Goal: Task Accomplishment & Management: Complete application form

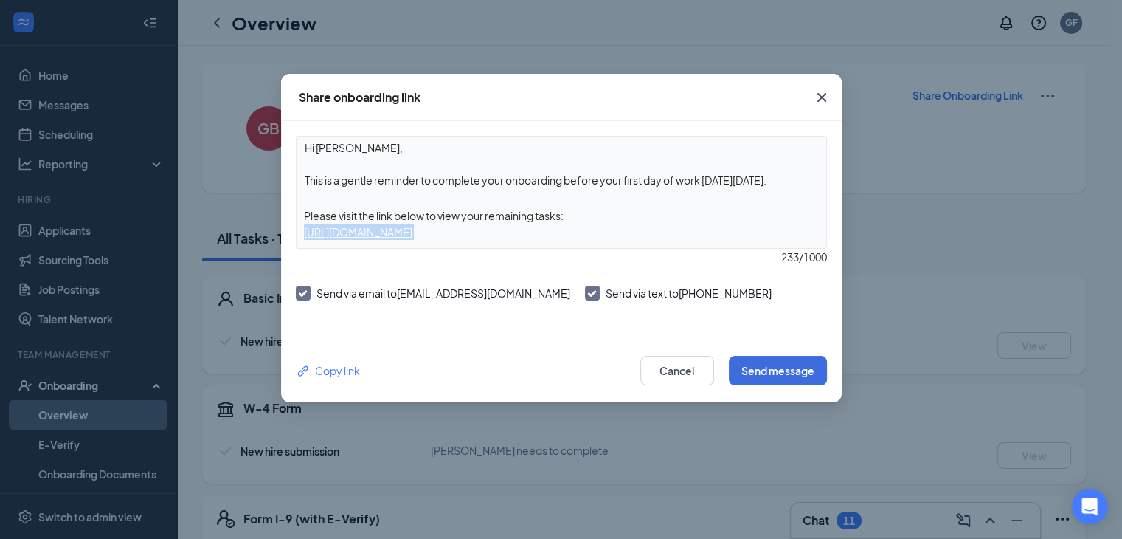
click at [823, 94] on icon "Cross" at bounding box center [821, 97] width 9 height 9
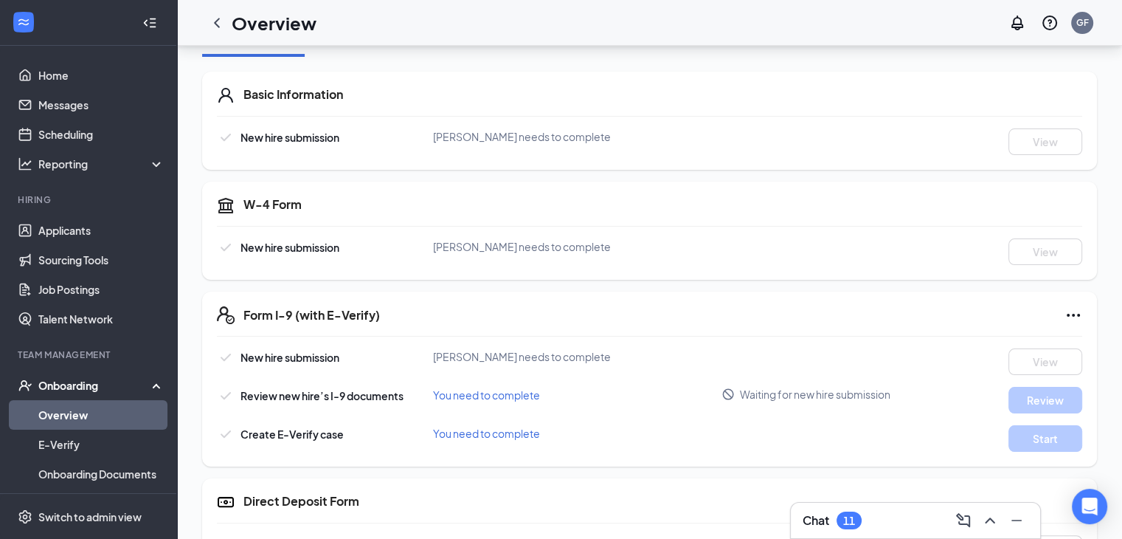
scroll to position [207, 0]
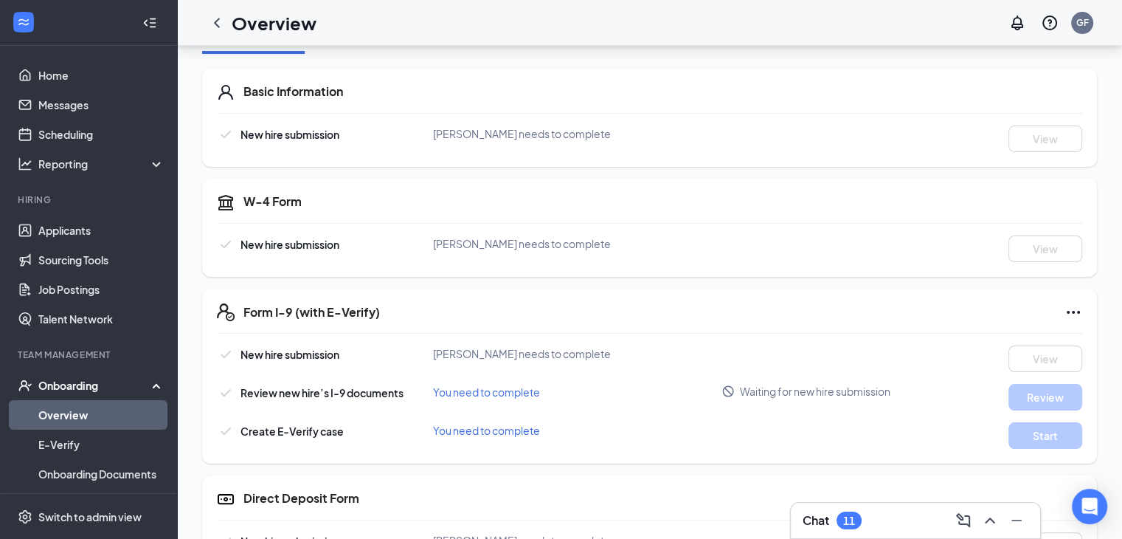
click at [466, 389] on span "You need to complete" at bounding box center [486, 391] width 107 height 13
click at [457, 390] on span "You need to complete" at bounding box center [486, 391] width 107 height 13
click at [508, 379] on div "New hire submission Gail Baker needs to complete View Review new hire’s I-9 doc…" at bounding box center [649, 396] width 865 height 103
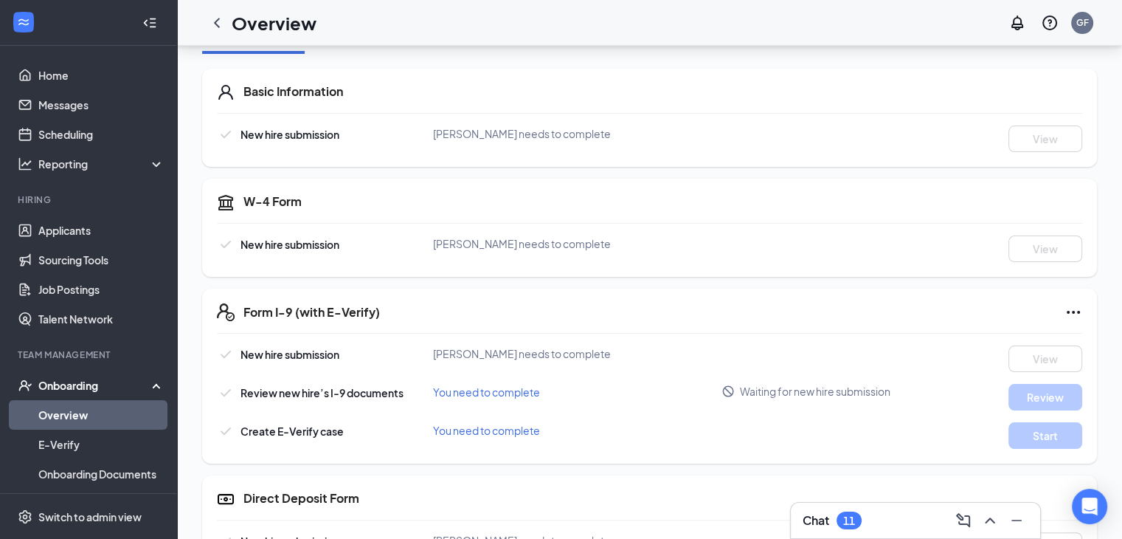
click at [69, 372] on div "Onboarding" at bounding box center [88, 385] width 177 height 30
click at [74, 402] on link "Team" at bounding box center [101, 415] width 126 height 30
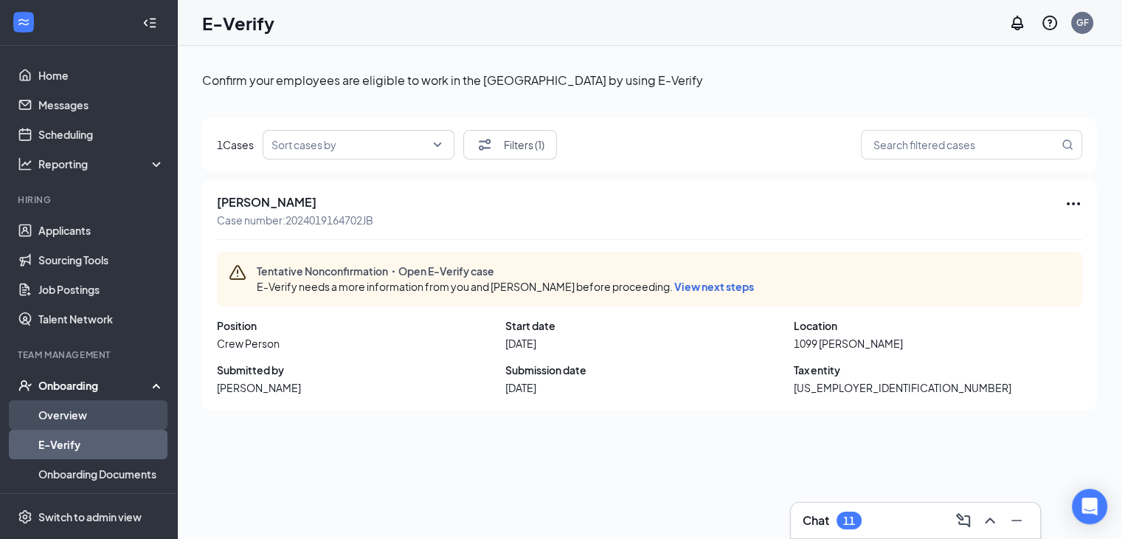
click at [72, 419] on link "Overview" at bounding box center [101, 415] width 126 height 30
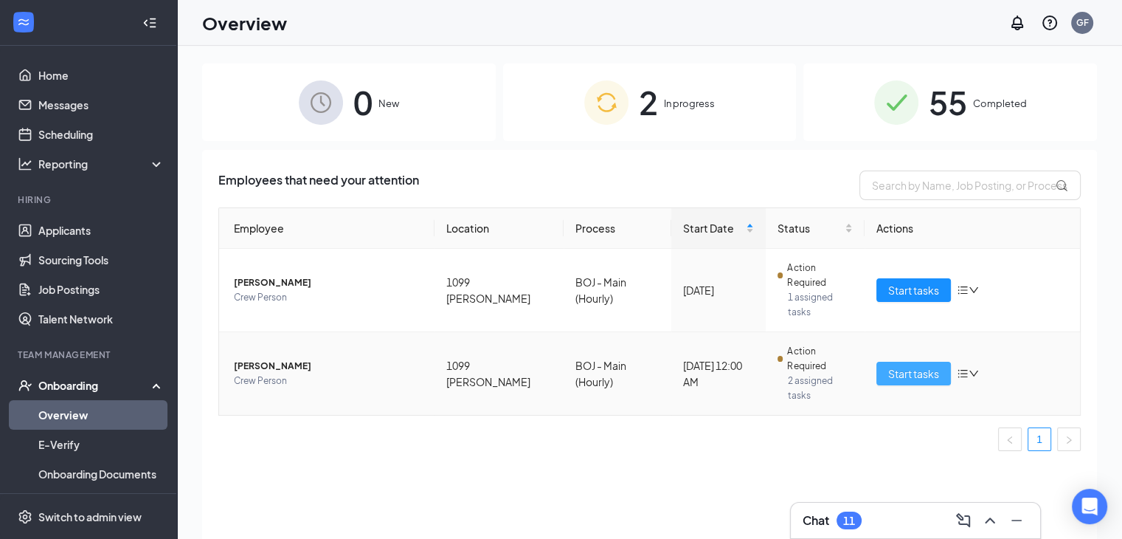
click at [905, 365] on span "Start tasks" at bounding box center [913, 373] width 51 height 16
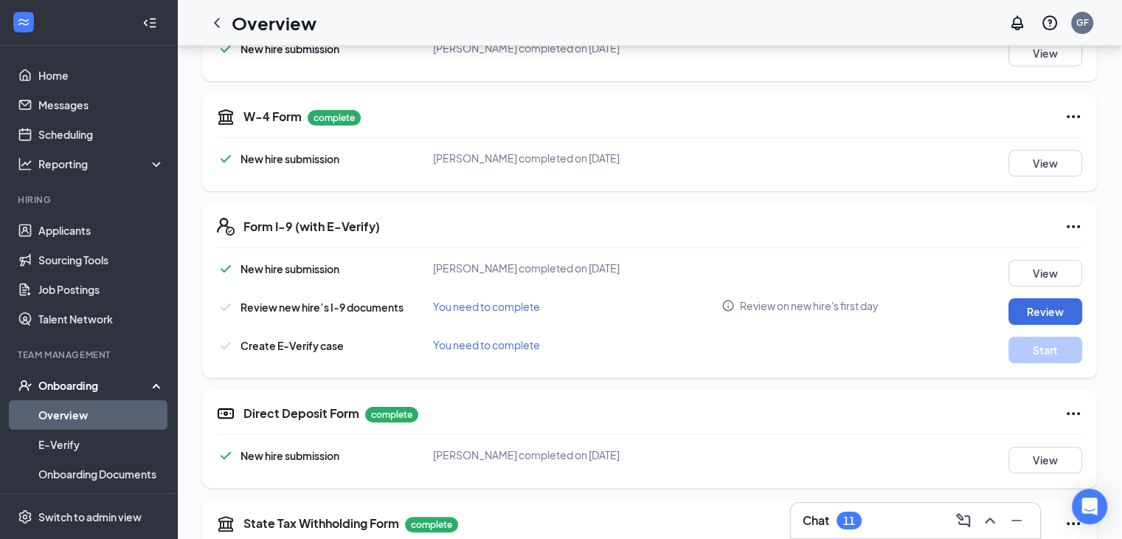
scroll to position [292, 0]
click at [1038, 309] on button "Review" at bounding box center [1046, 311] width 74 height 27
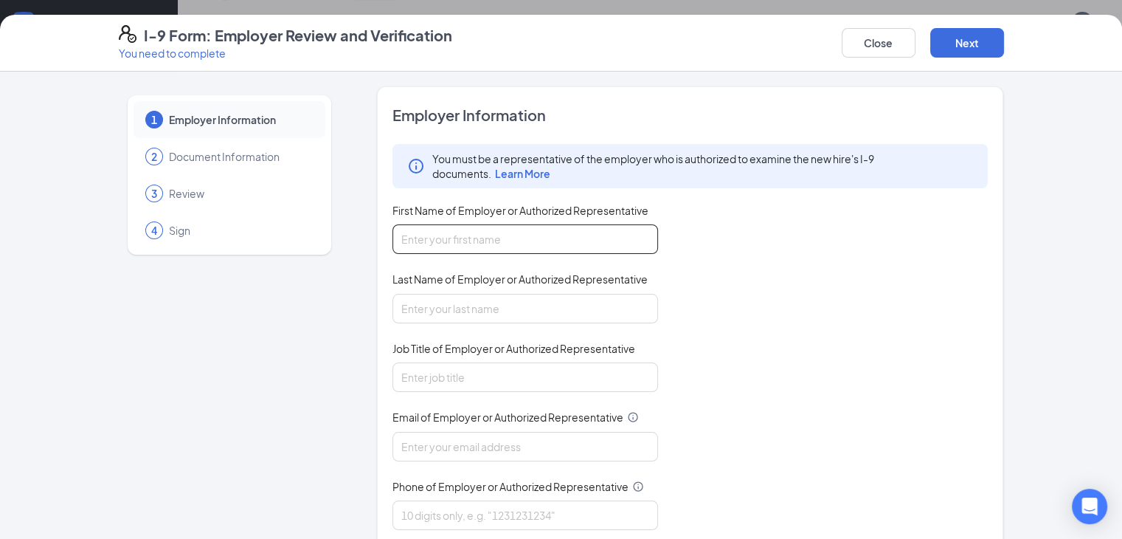
click at [514, 232] on input "First Name of Employer or Authorized Representative" at bounding box center [526, 239] width 266 height 30
type input "[PERSON_NAME]"
click at [406, 304] on input "Last Name of Employer or Authorized Representative" at bounding box center [526, 309] width 266 height 30
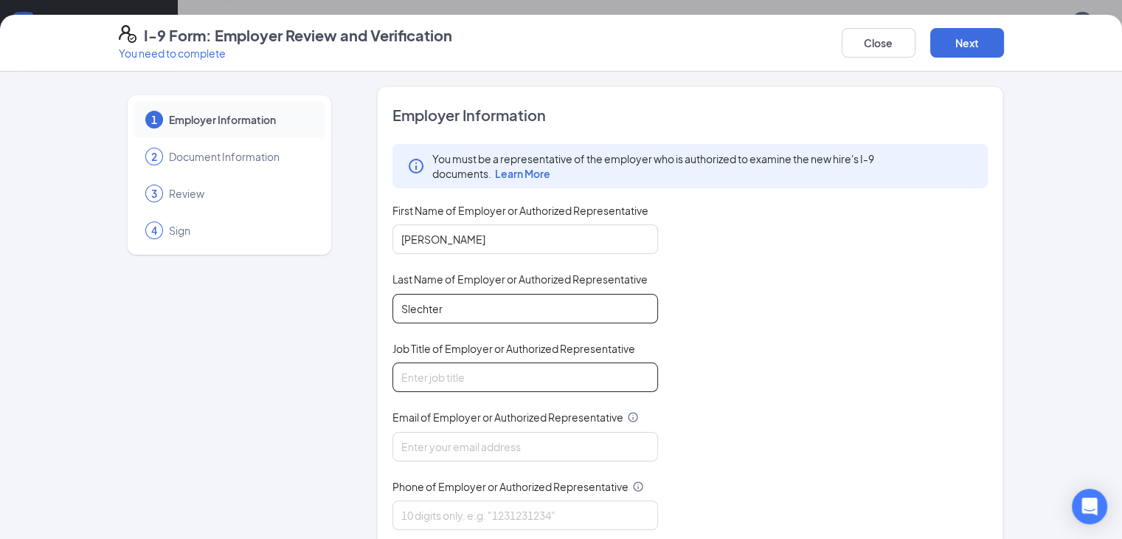
type input "Slechter"
click at [433, 375] on input "Job Title of Employer or Authorized Representative" at bounding box center [526, 377] width 266 height 30
type input "Assistant General Manager"
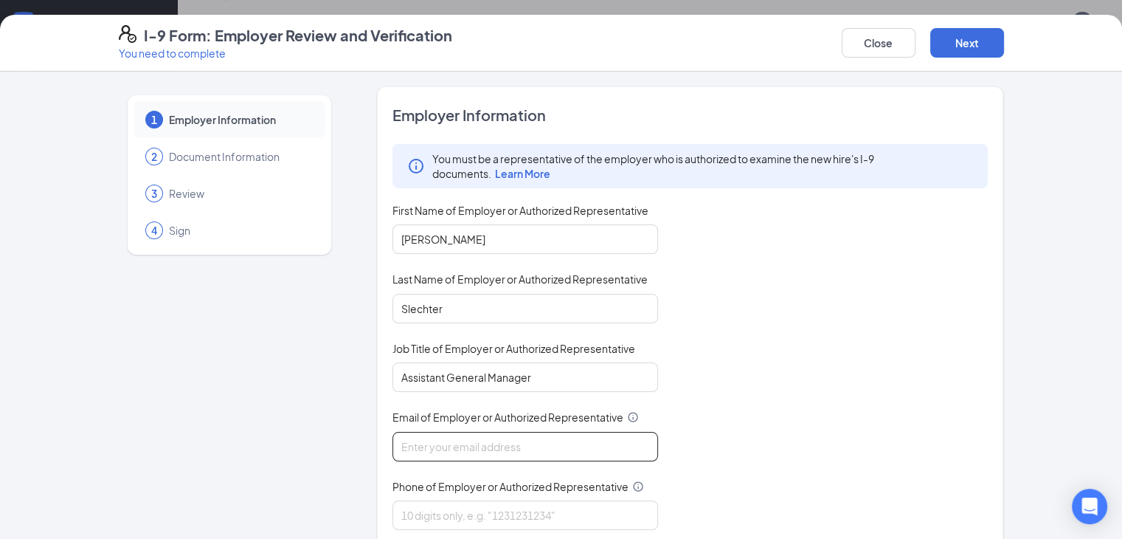
click at [505, 446] on input "Email of Employer or Authorized Representative" at bounding box center [526, 447] width 266 height 30
type input "b1099@bocountry.com"
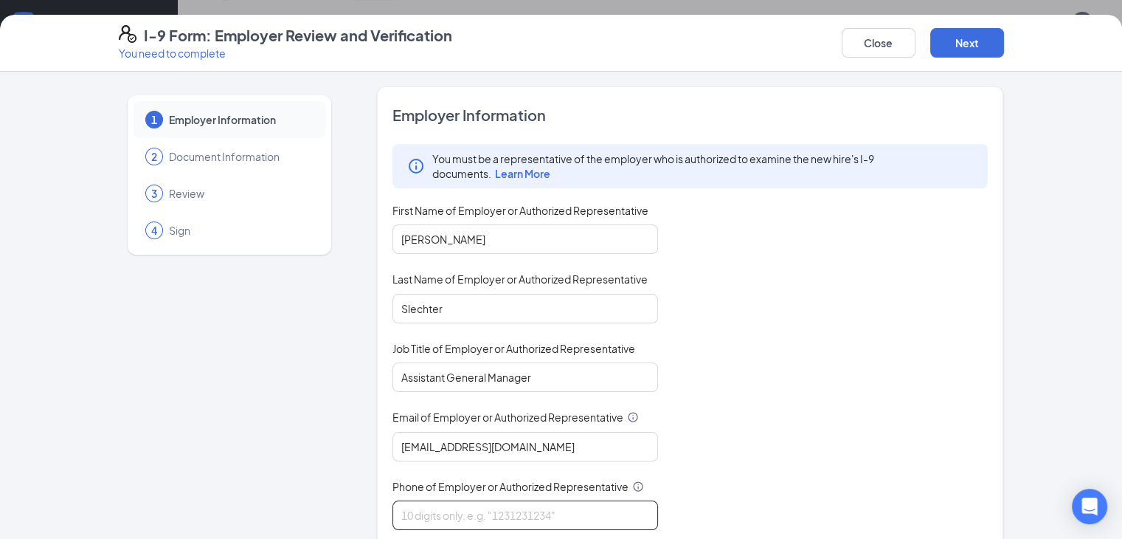
click at [536, 511] on input "Phone of Employer or Authorized Representative" at bounding box center [526, 515] width 266 height 30
type input "8286540441"
click at [831, 477] on div "You must be a representative of the employer who is authorized to examine the n…" at bounding box center [691, 337] width 596 height 386
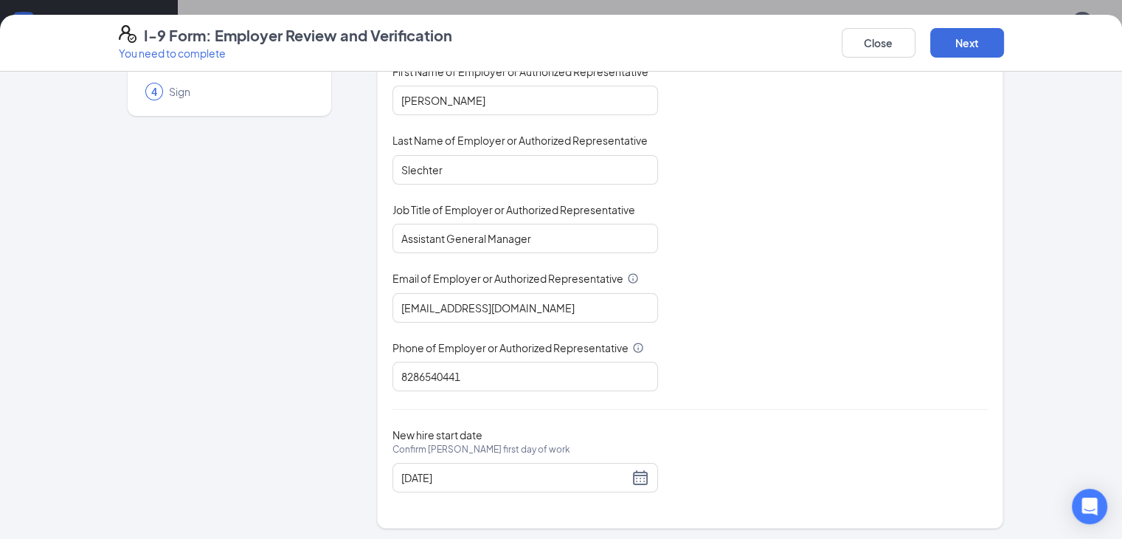
scroll to position [139, 0]
click at [1004, 42] on button "Next" at bounding box center [967, 43] width 74 height 30
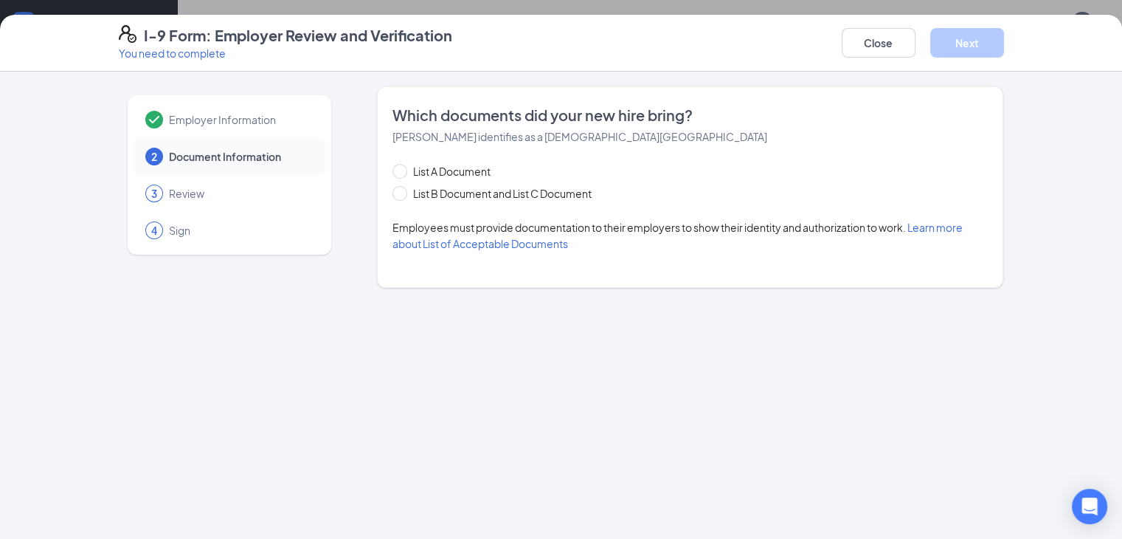
scroll to position [0, 0]
click at [393, 193] on input "List B Document and List C Document" at bounding box center [398, 191] width 10 height 10
radio input "true"
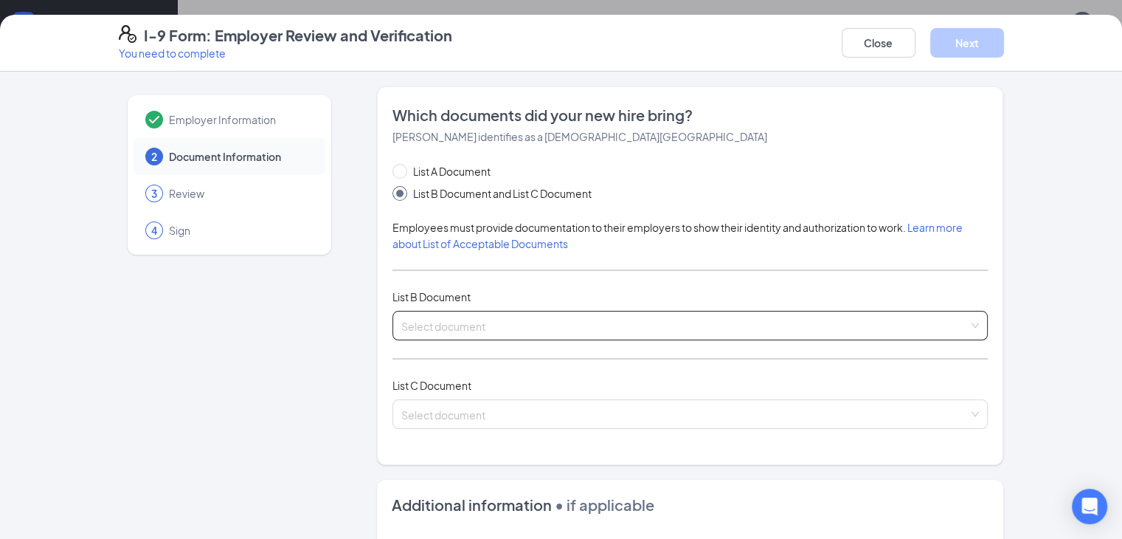
click at [528, 319] on div "Select document" at bounding box center [691, 326] width 596 height 30
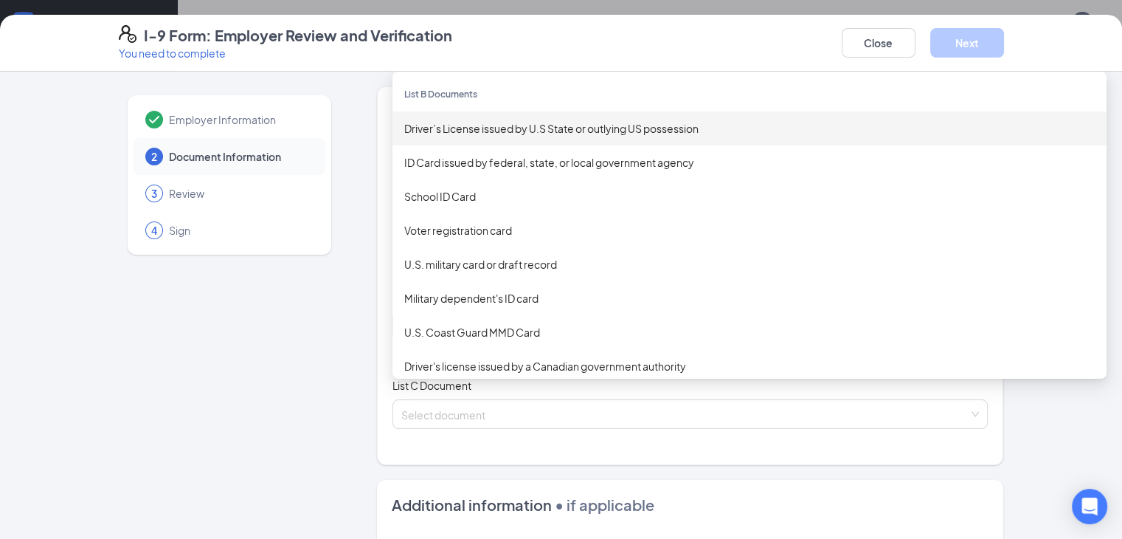
click at [474, 133] on div "Driver’s License issued by U.S State or outlying US possession" at bounding box center [749, 128] width 691 height 16
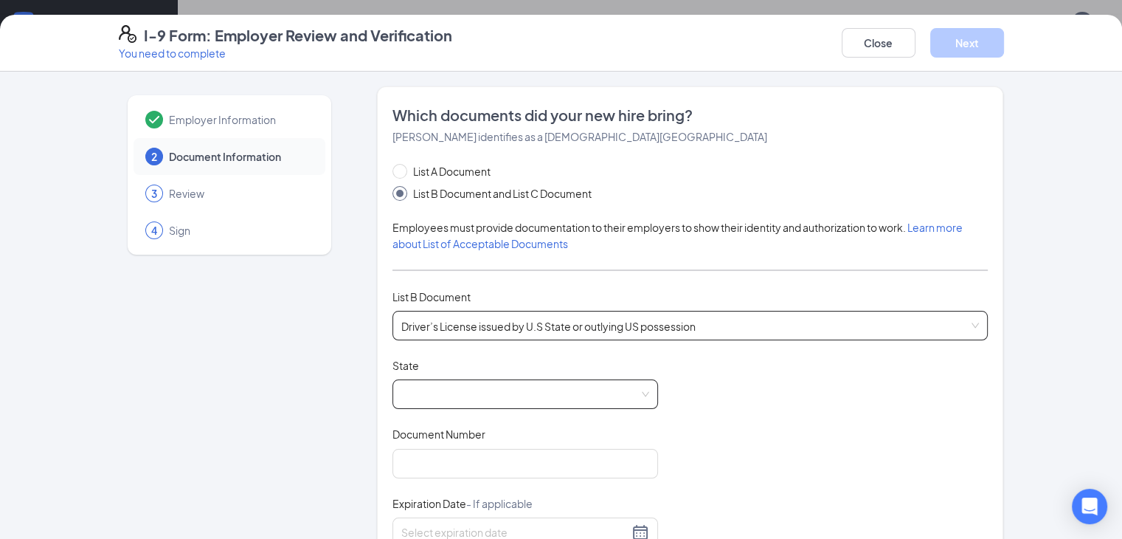
click at [604, 380] on span at bounding box center [525, 394] width 248 height 28
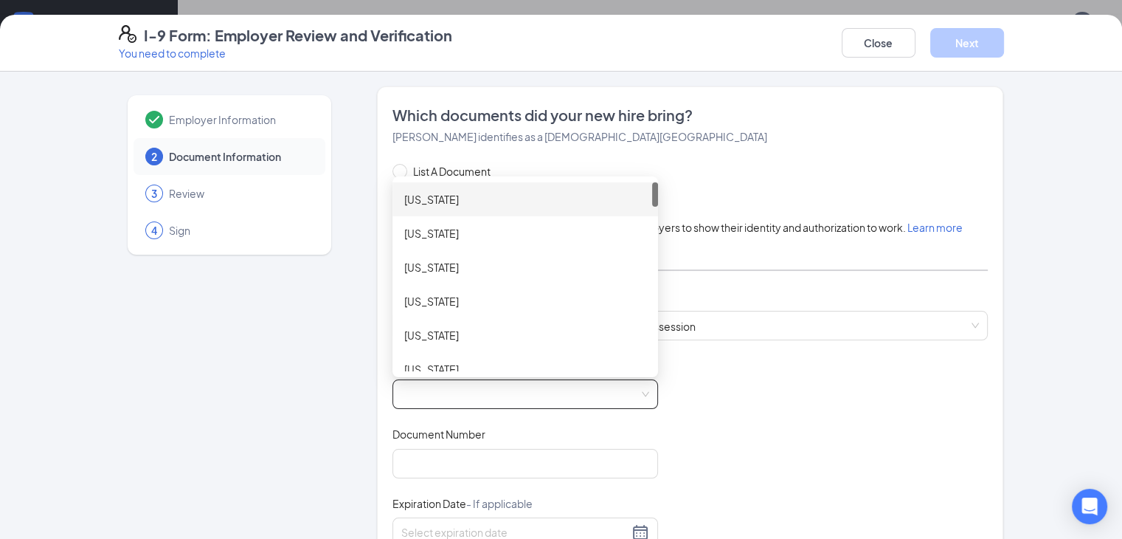
click at [604, 380] on span at bounding box center [525, 394] width 248 height 28
click at [604, 387] on span at bounding box center [525, 394] width 248 height 28
click at [610, 365] on div "Alabama Alaska American Samoa Arizona Arkansas California Colorado" at bounding box center [526, 276] width 266 height 189
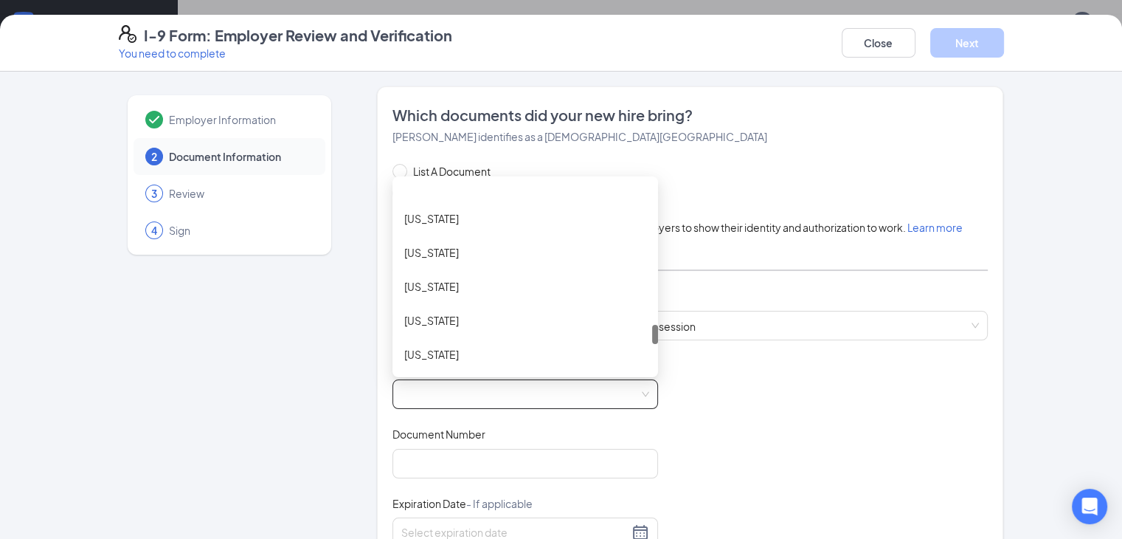
scroll to position [1406, 0]
click at [421, 285] on div "[US_STATE]" at bounding box center [525, 286] width 242 height 16
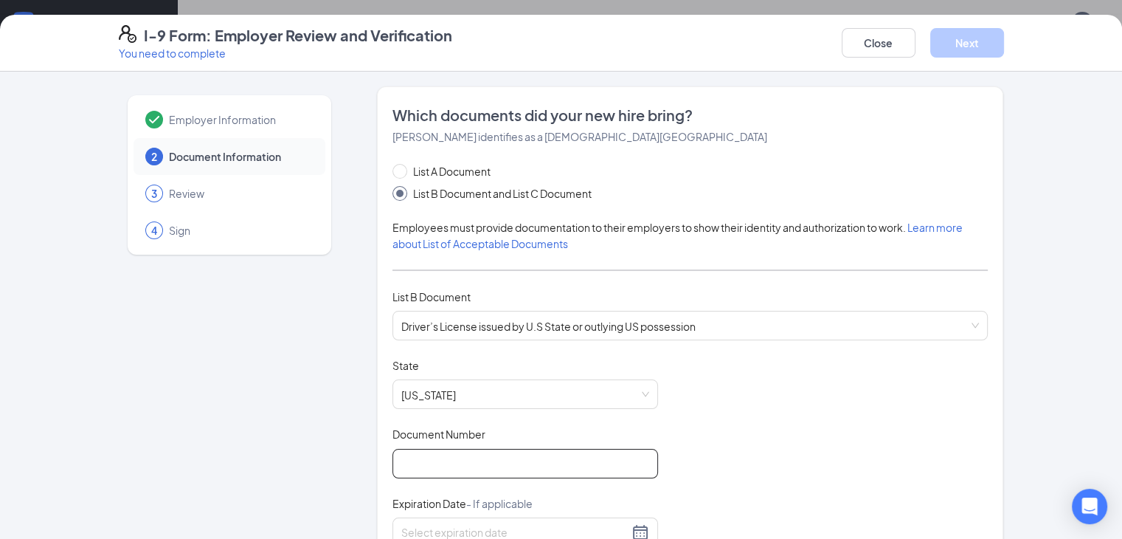
click at [398, 456] on input "Document Number" at bounding box center [526, 464] width 266 height 30
type input "104289561"
type input "[DATE]"
click at [1087, 515] on div "Open Intercom Messenger" at bounding box center [1090, 506] width 39 height 39
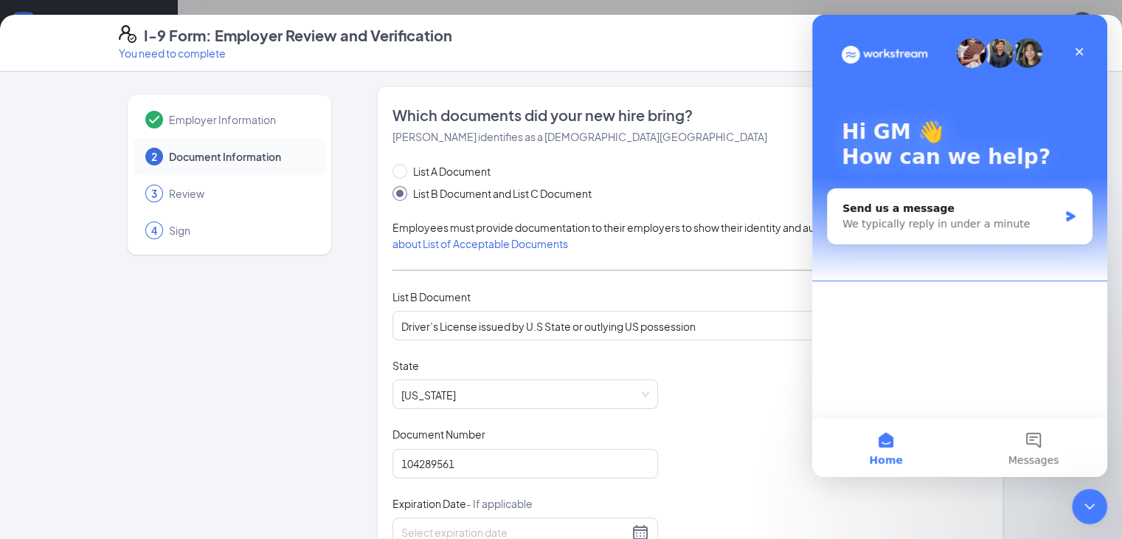
scroll to position [0, 0]
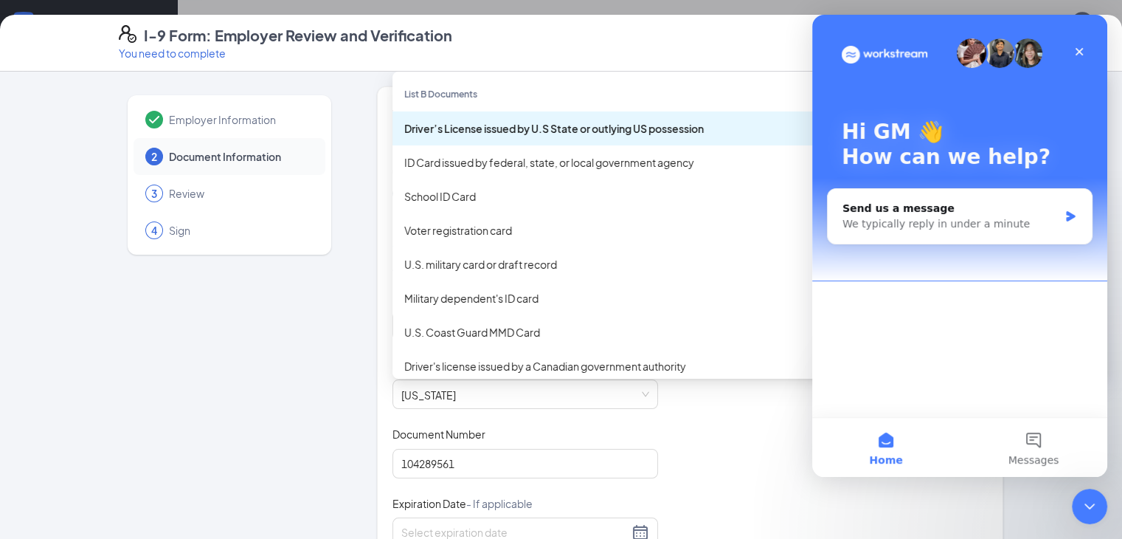
click at [801, 316] on div "Driver’s License issued by U.S State or outlying US possession Driver’s License…" at bounding box center [691, 326] width 596 height 30
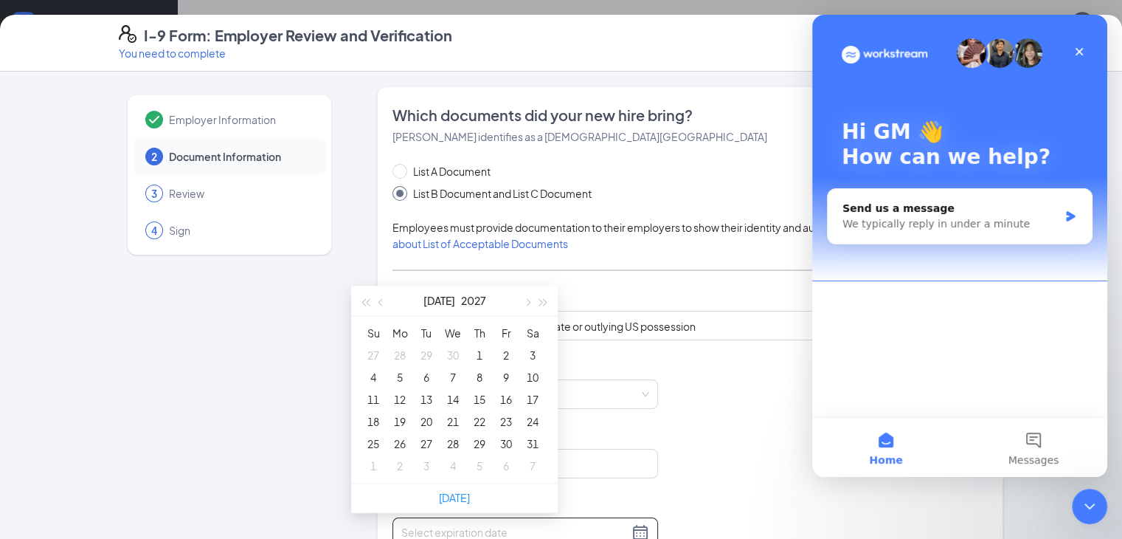
click at [469, 525] on input at bounding box center [514, 532] width 227 height 16
click at [705, 429] on div "Document Title Driver’s License issued by U.S State or outlying US possession S…" at bounding box center [691, 498] width 596 height 280
click at [551, 524] on input at bounding box center [514, 532] width 227 height 16
click at [596, 528] on div at bounding box center [525, 532] width 248 height 18
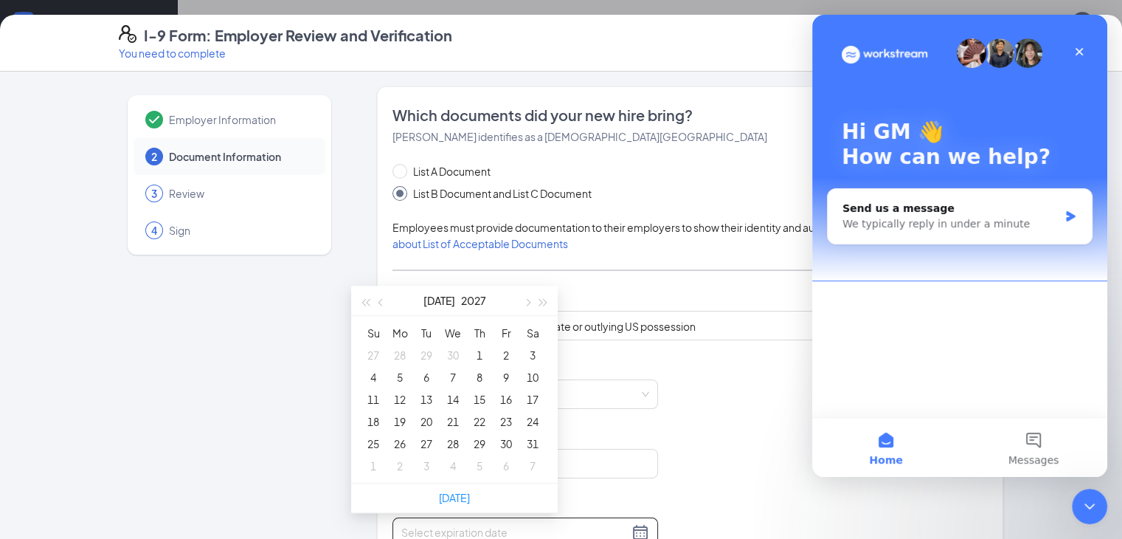
click at [596, 528] on div at bounding box center [525, 532] width 248 height 18
type input "[DATE]"
click at [1082, 498] on icon "Close Intercom Messenger" at bounding box center [1088, 504] width 18 height 18
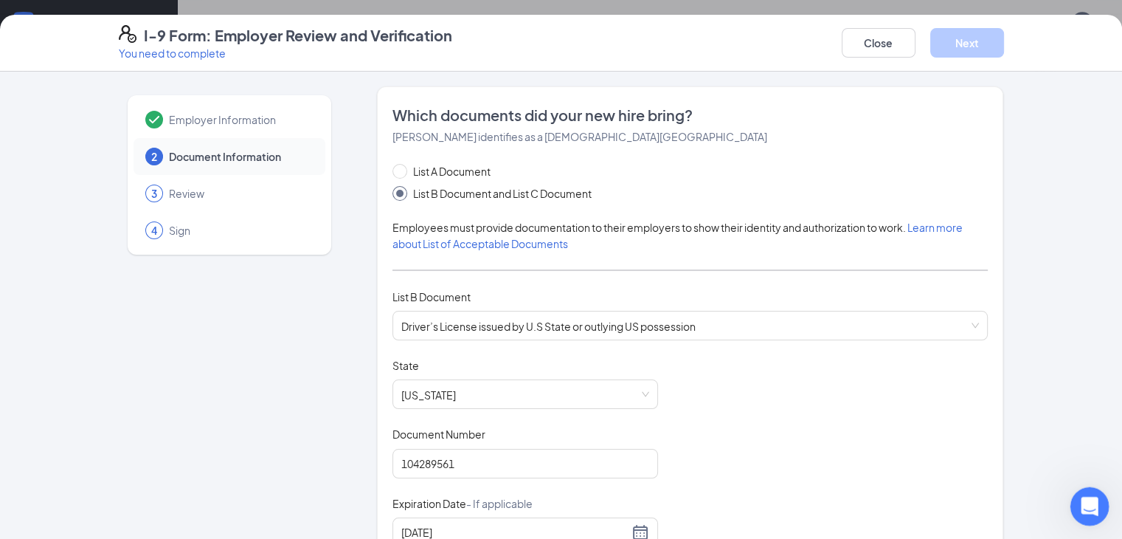
drag, startPoint x: 1083, startPoint y: 500, endPoint x: 1091, endPoint y: 495, distance: 9.2
click at [1091, 495] on div "Open Intercom Messenger" at bounding box center [1087, 504] width 49 height 49
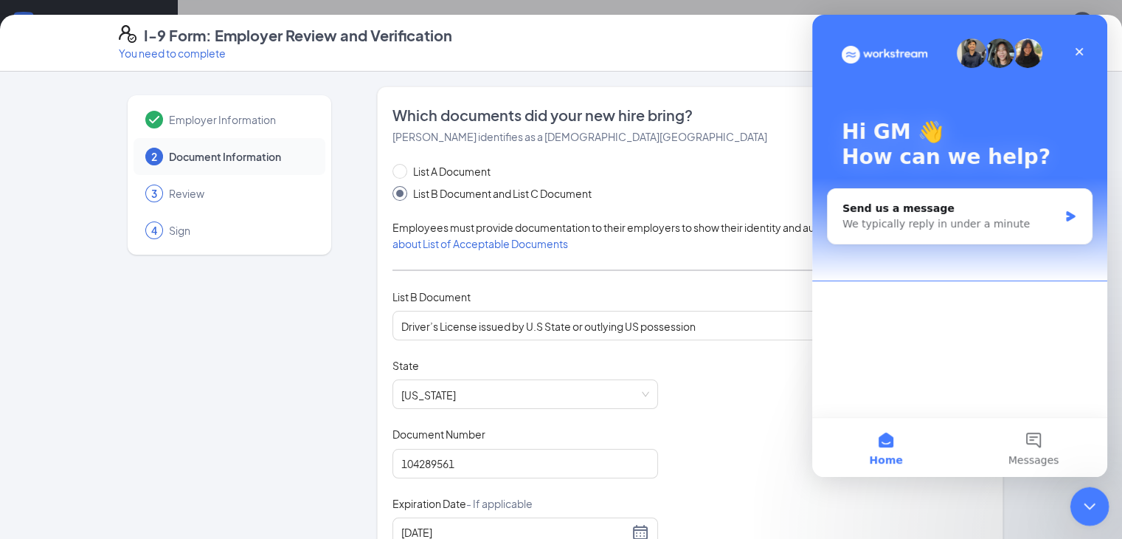
drag, startPoint x: 1086, startPoint y: 504, endPoint x: 2194, endPoint y: 1016, distance: 1220.1
click html
click at [1074, 51] on icon "Close" at bounding box center [1080, 52] width 12 height 12
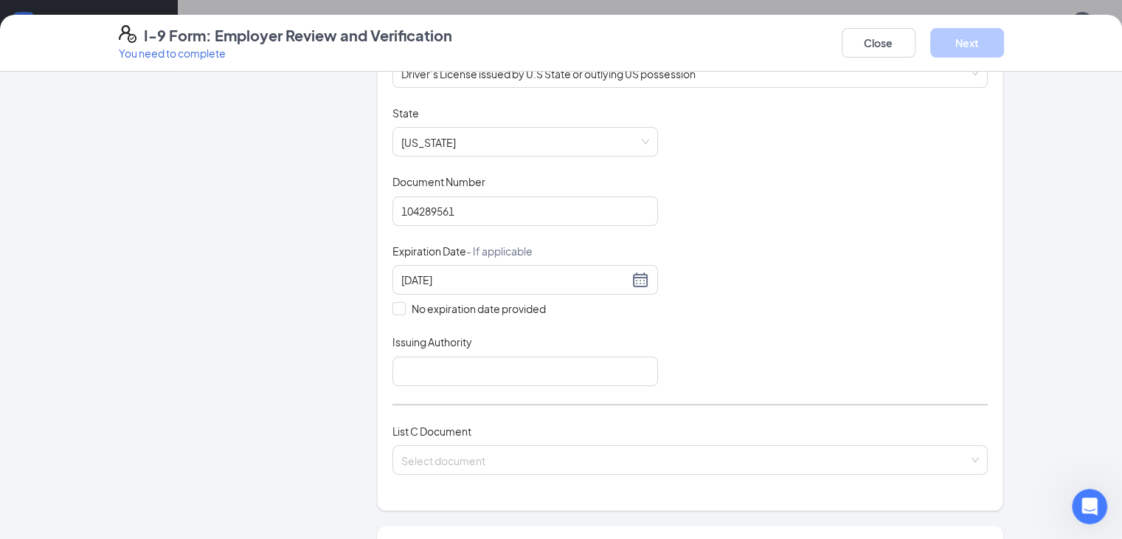
scroll to position [246, 0]
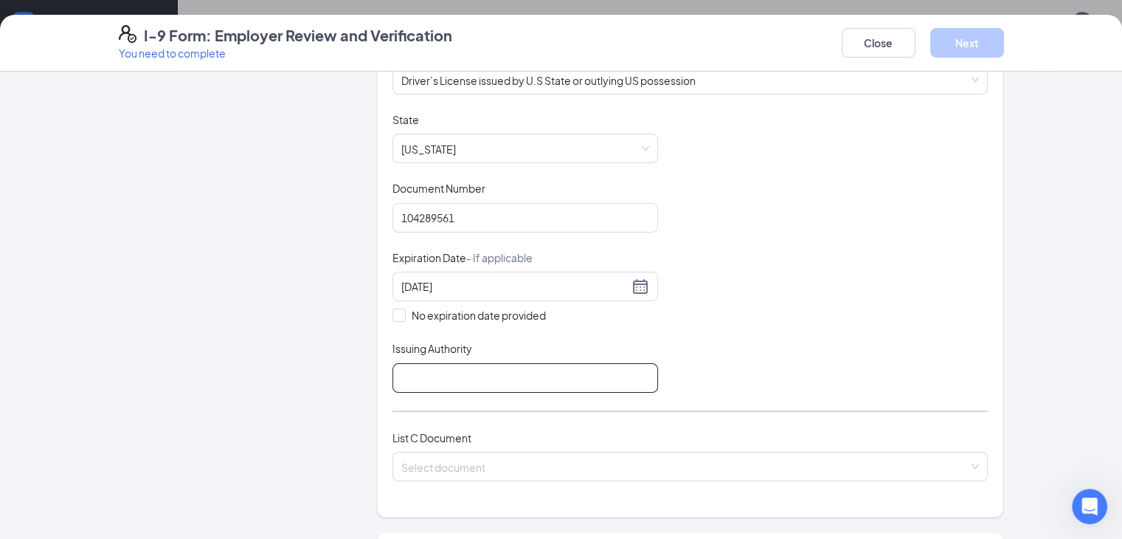
click at [531, 364] on input "Issuing Authority" at bounding box center [526, 378] width 266 height 30
type input "DMV"
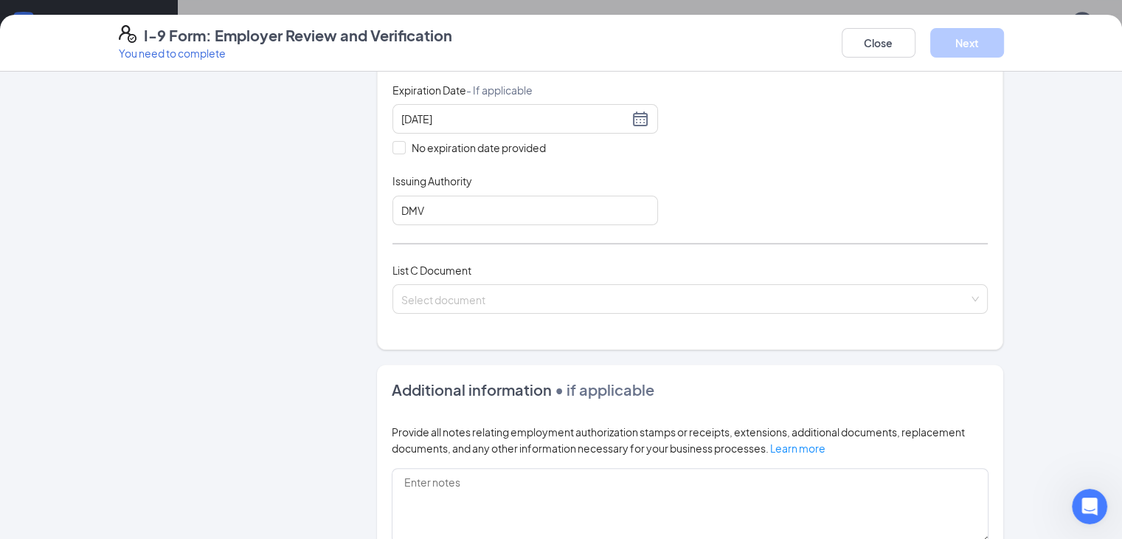
scroll to position [433, 0]
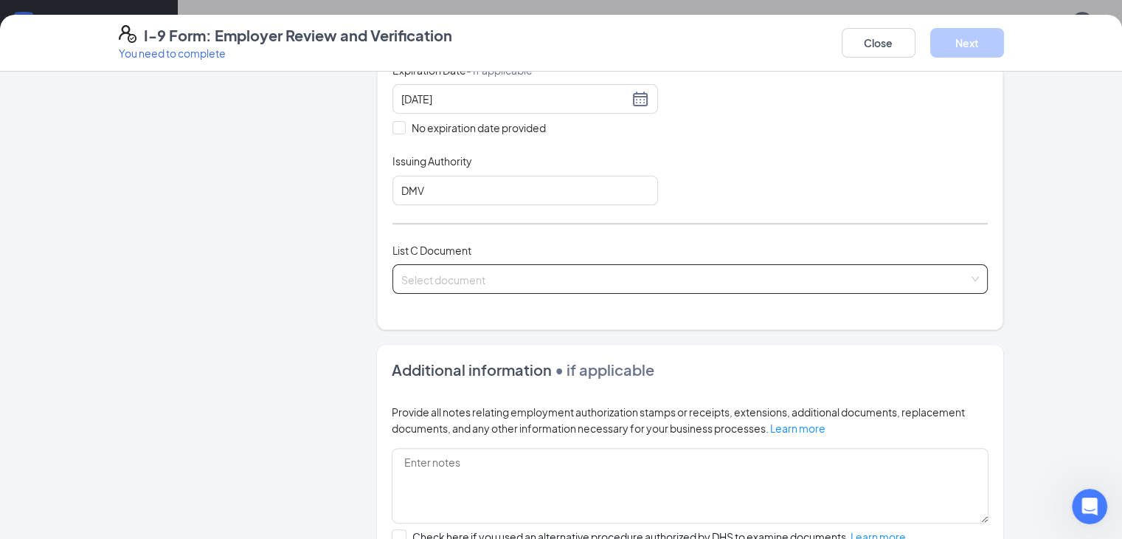
click at [466, 266] on div "Select document List C Documents Unrestricted Social Security Card Certificatio…" at bounding box center [691, 279] width 596 height 30
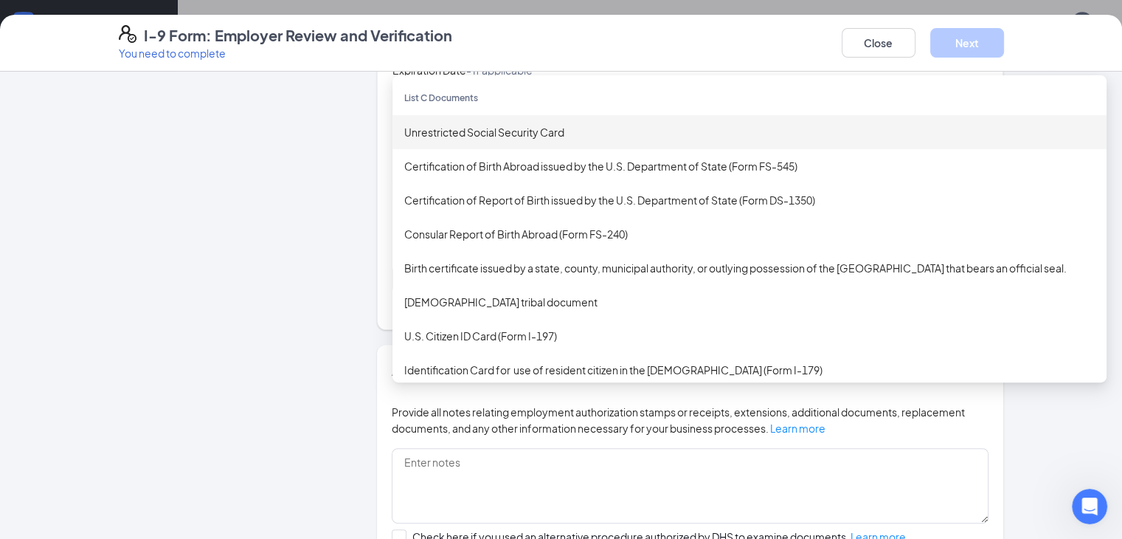
click at [439, 125] on div "Unrestricted Social Security Card" at bounding box center [749, 132] width 691 height 16
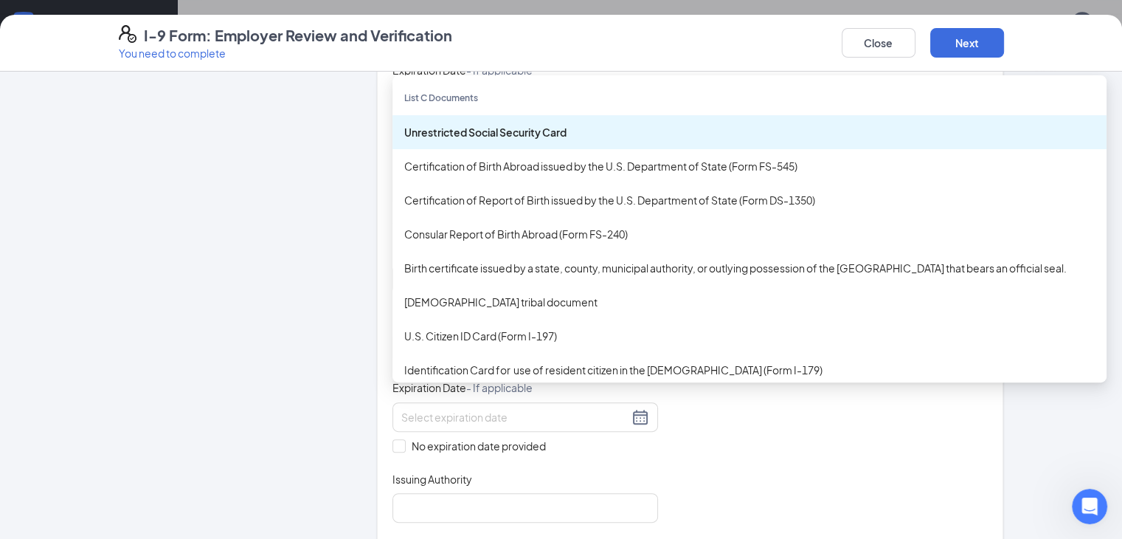
click at [475, 124] on div "Unrestricted Social Security Card" at bounding box center [749, 132] width 691 height 16
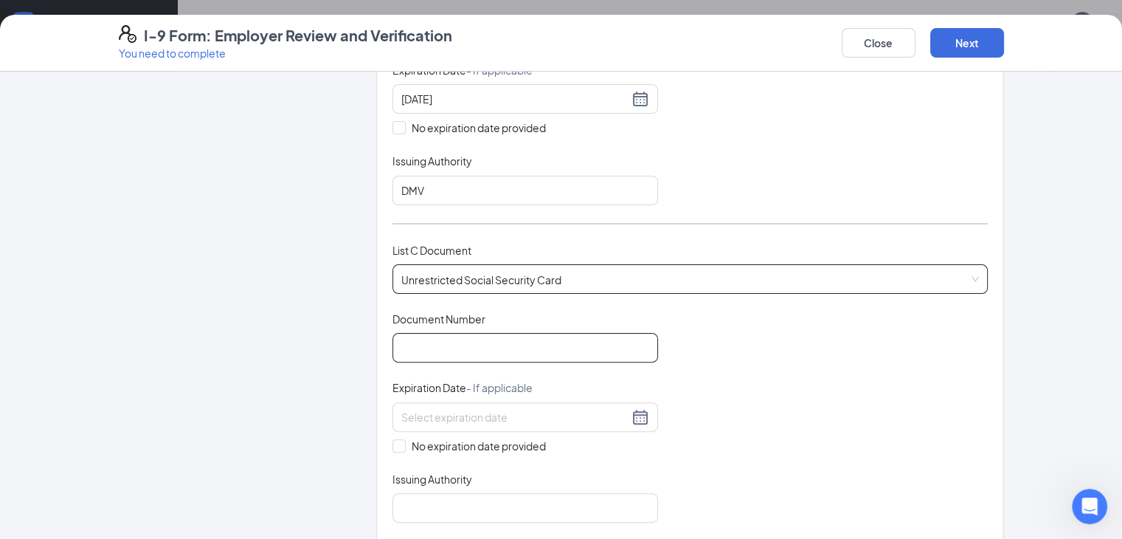
click at [487, 342] on input "Document Number" at bounding box center [526, 348] width 266 height 30
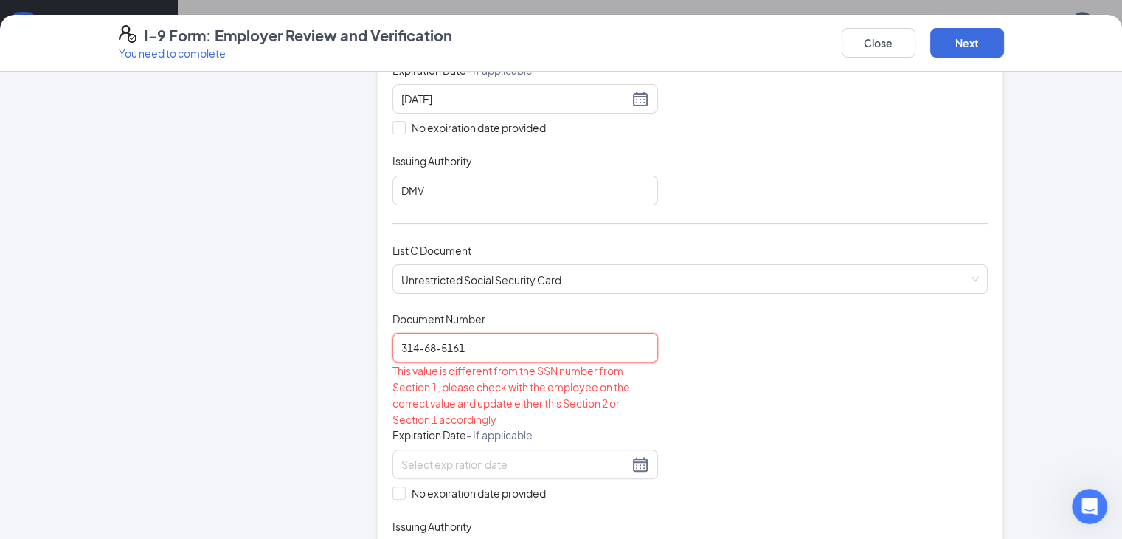
type input "314-68-5161"
click at [497, 399] on div "This value is different from the SSN number from Section 1, please check with t…" at bounding box center [526, 394] width 266 height 65
click at [393, 488] on span at bounding box center [399, 492] width 13 height 13
click at [393, 488] on input "No expiration date provided" at bounding box center [398, 491] width 10 height 10
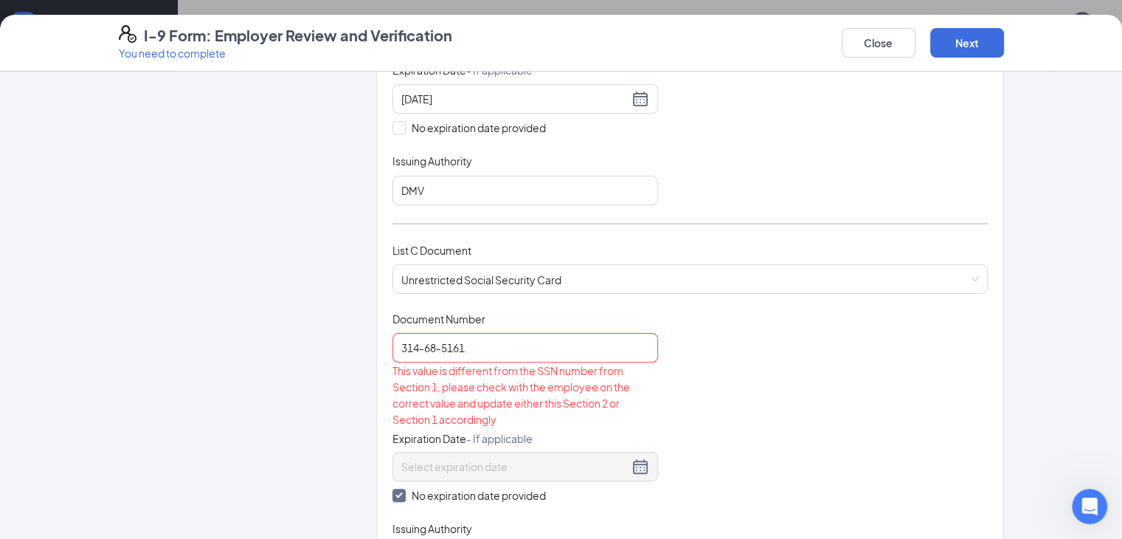
click at [393, 488] on span at bounding box center [399, 494] width 13 height 13
click at [393, 488] on input "No expiration date provided" at bounding box center [398, 493] width 10 height 10
checkbox input "false"
click at [401, 342] on input "314-68-5161" at bounding box center [526, 348] width 266 height 30
click at [393, 340] on input "314-685161" at bounding box center [526, 348] width 266 height 30
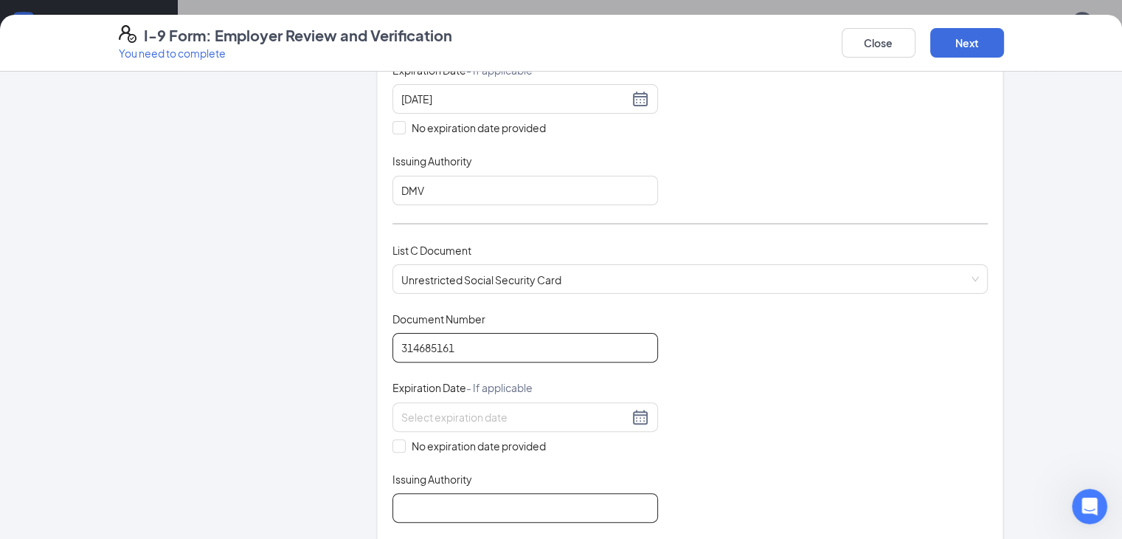
type input "314685161"
click at [552, 510] on input "Issuing Authority" at bounding box center [526, 508] width 266 height 30
type input "social security administration"
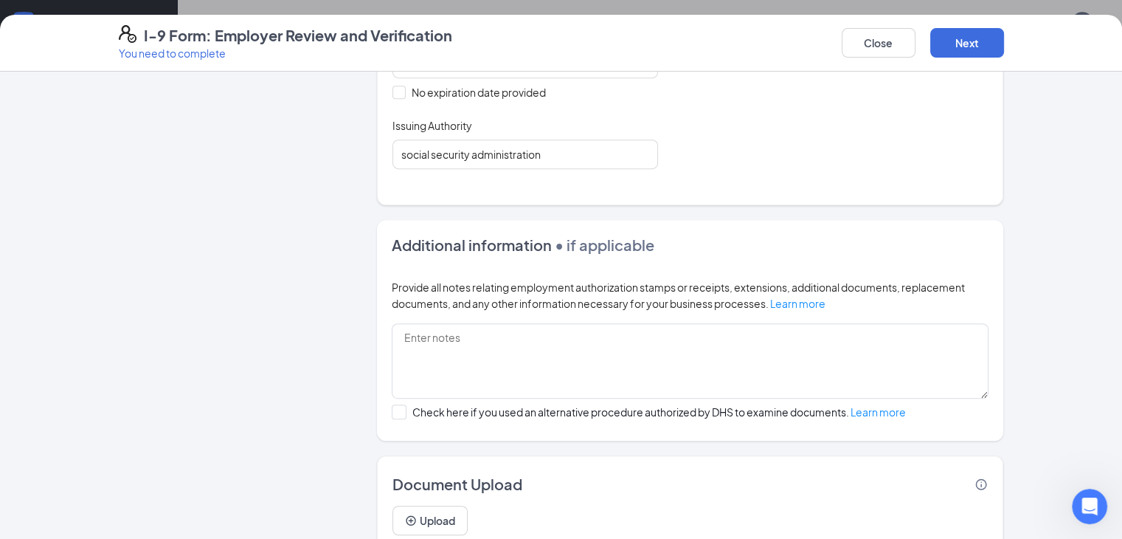
scroll to position [837, 0]
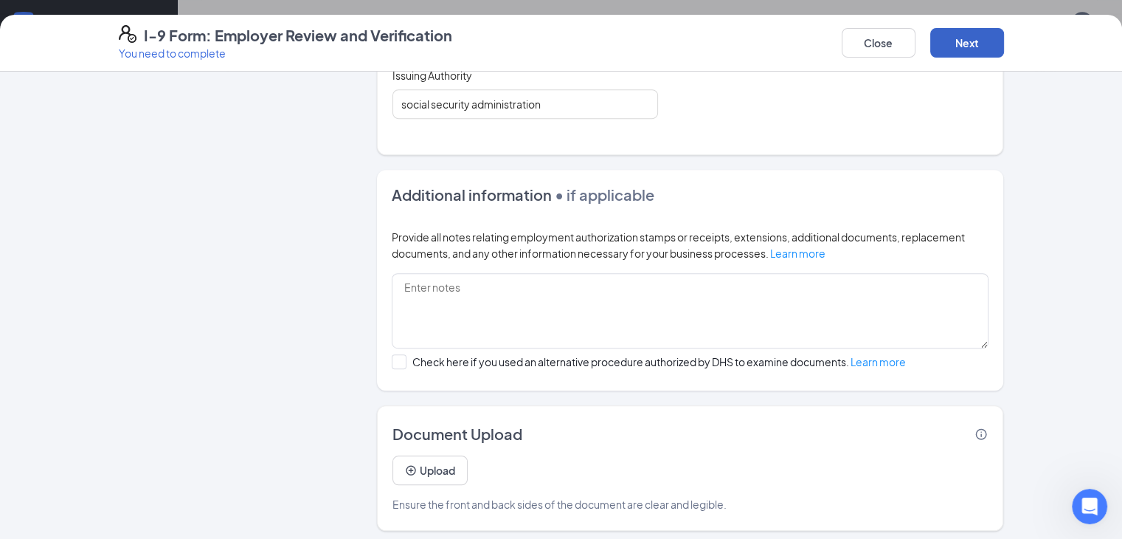
click at [1004, 39] on button "Next" at bounding box center [967, 43] width 74 height 30
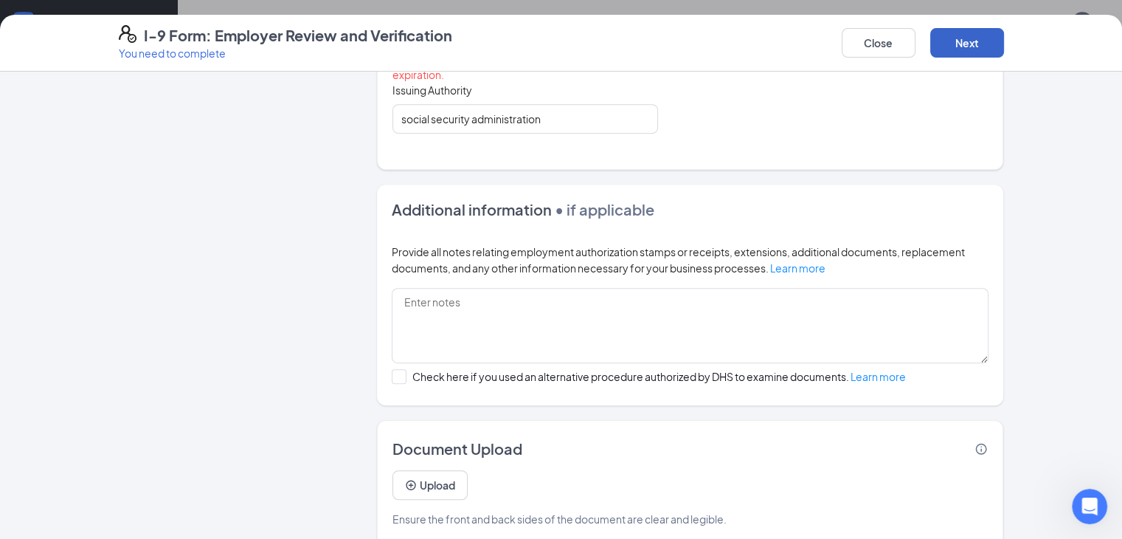
click at [1004, 39] on button "Next" at bounding box center [967, 43] width 74 height 30
click at [989, 105] on div "Document Title Unrestricted Social Security Card Document Number 314685161 Expi…" at bounding box center [691, 21] width 596 height 226
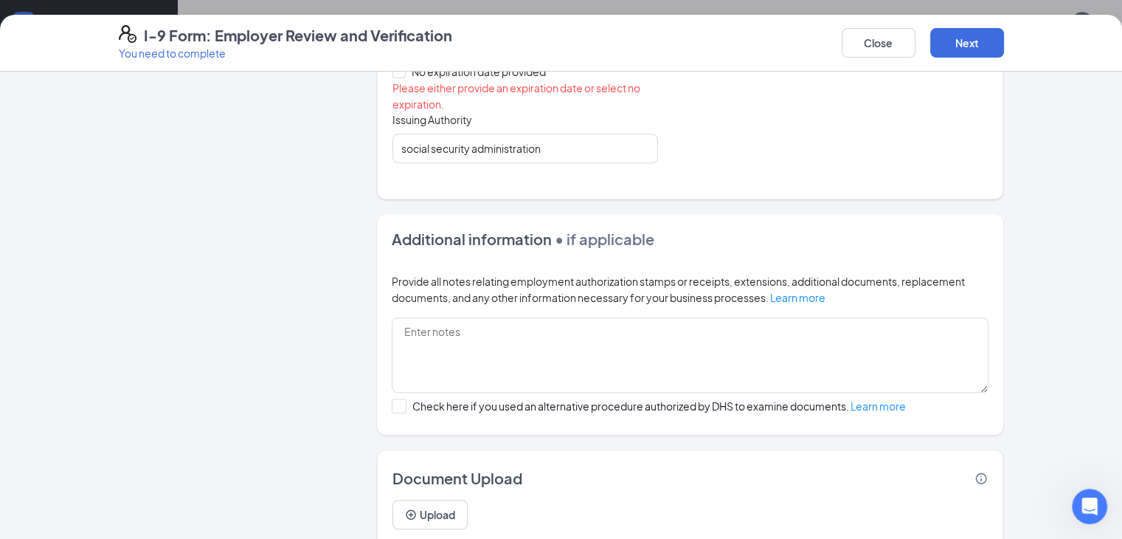
scroll to position [620, 0]
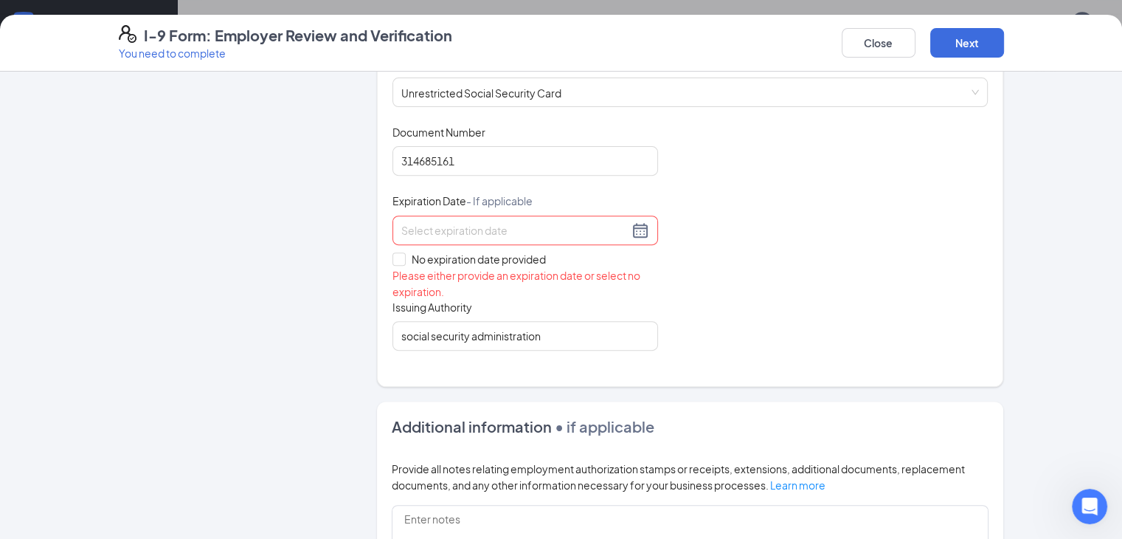
click at [654, 155] on div "Document Title Unrestricted Social Security Card Document Number 314685161 Expi…" at bounding box center [691, 238] width 596 height 226
click at [393, 252] on input "No expiration date provided" at bounding box center [398, 257] width 10 height 10
checkbox input "true"
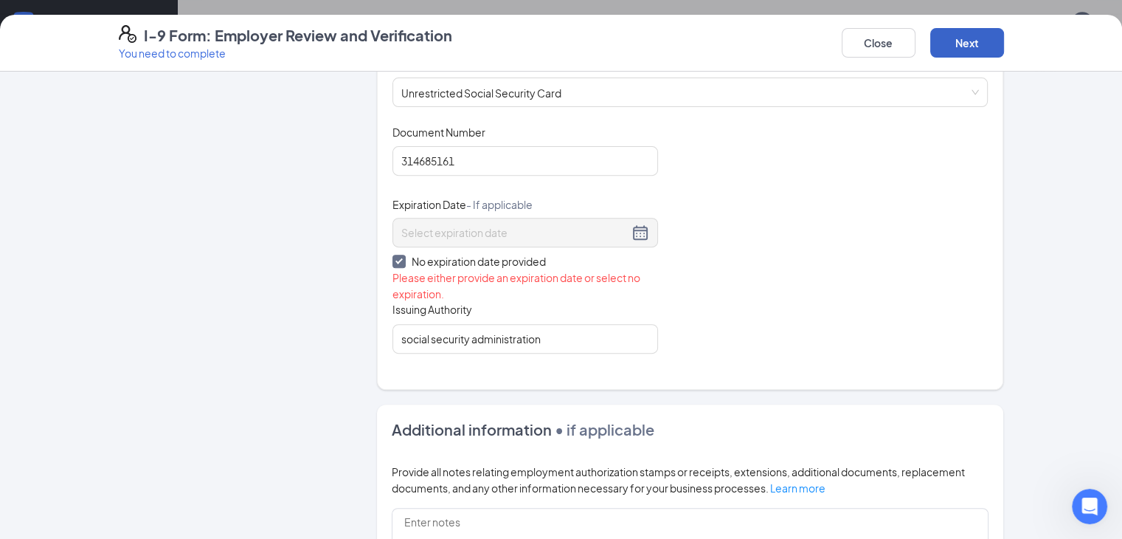
click at [1004, 44] on button "Next" at bounding box center [967, 43] width 74 height 30
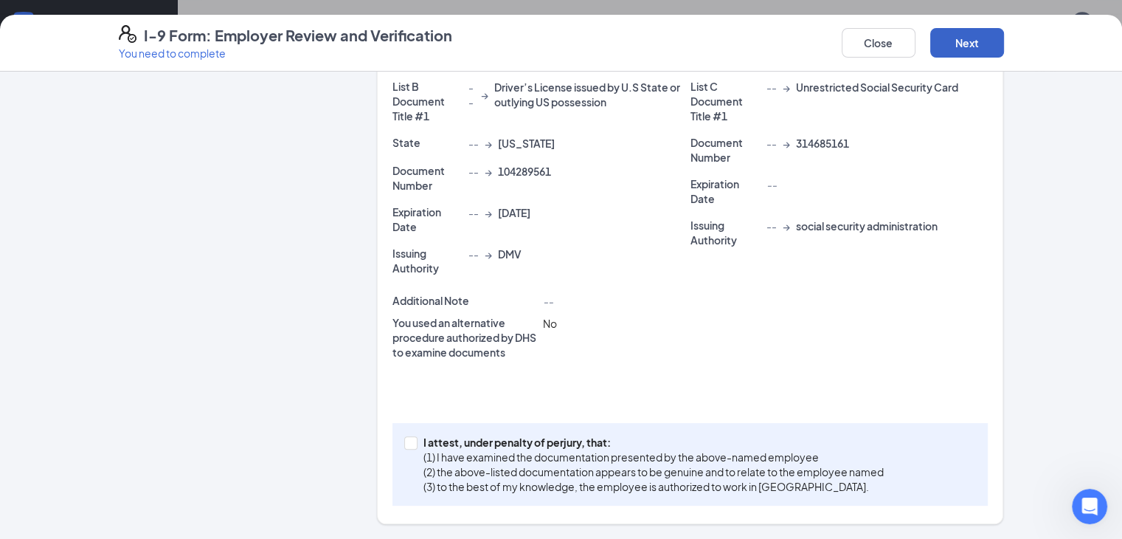
scroll to position [326, 0]
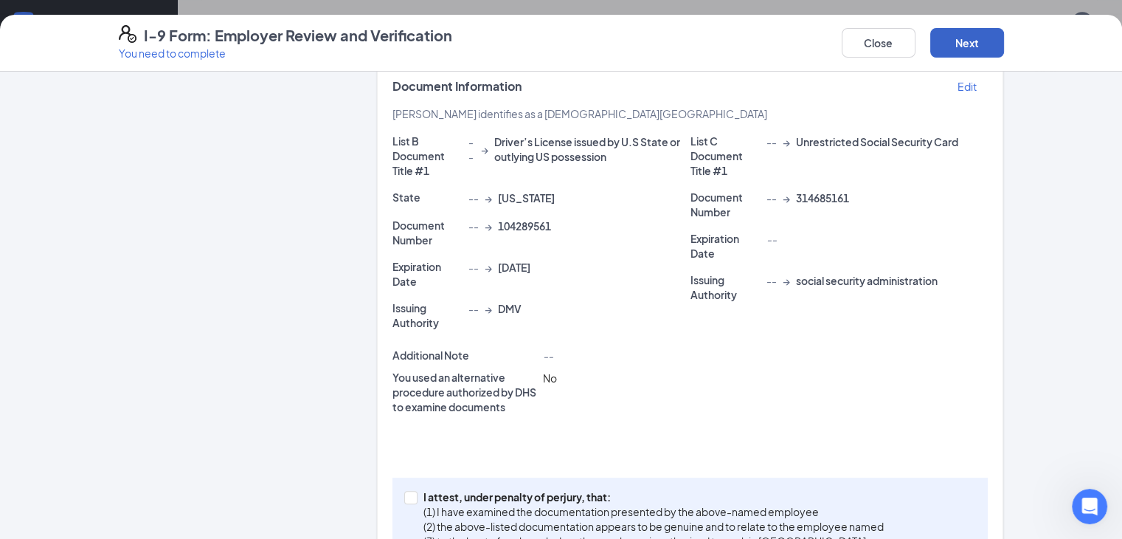
click at [1004, 39] on button "Next" at bounding box center [967, 43] width 74 height 30
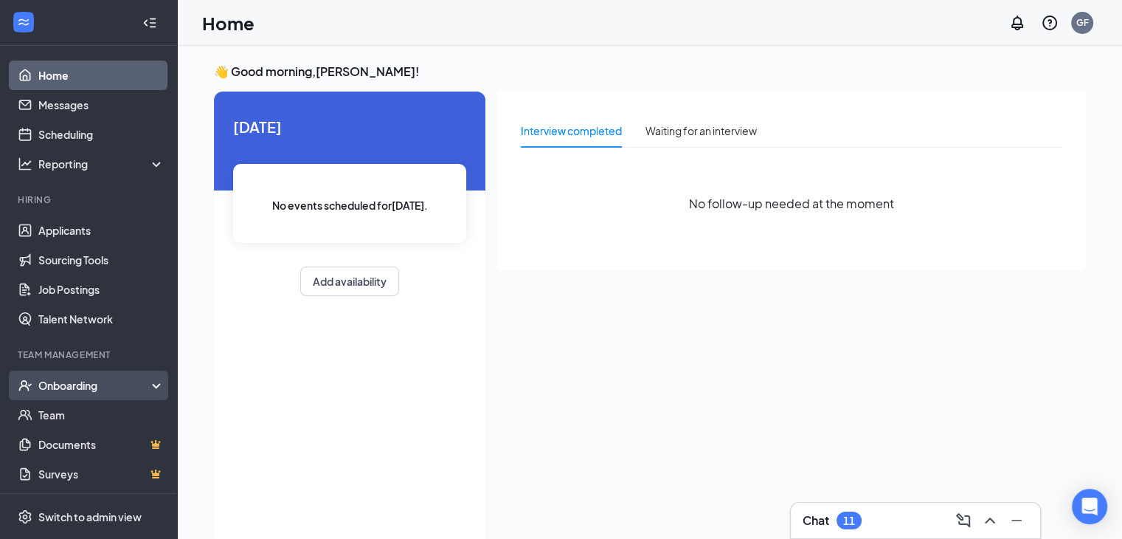
click at [64, 376] on div "Onboarding" at bounding box center [88, 385] width 177 height 30
click at [75, 382] on div "Onboarding" at bounding box center [95, 385] width 114 height 15
click at [74, 440] on link "E-Verify" at bounding box center [101, 444] width 126 height 30
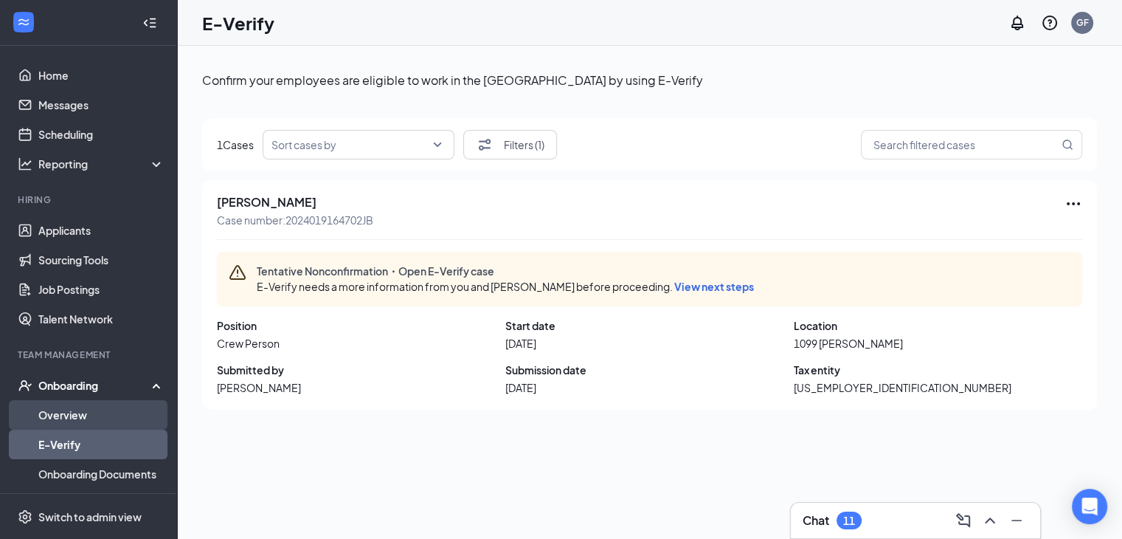
click at [80, 415] on link "Overview" at bounding box center [101, 415] width 126 height 30
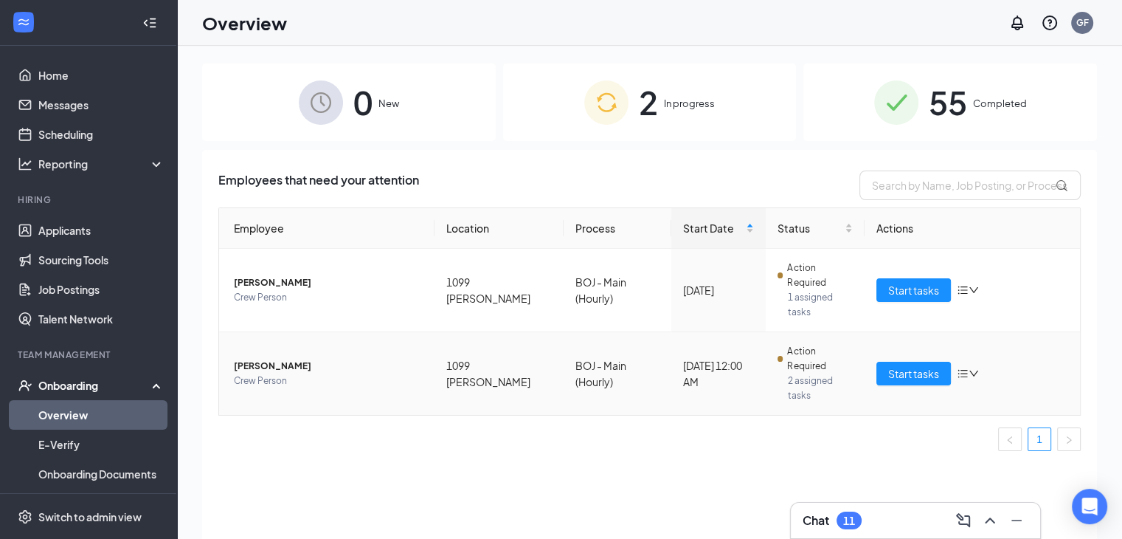
click at [267, 359] on span "[PERSON_NAME]" at bounding box center [328, 366] width 189 height 15
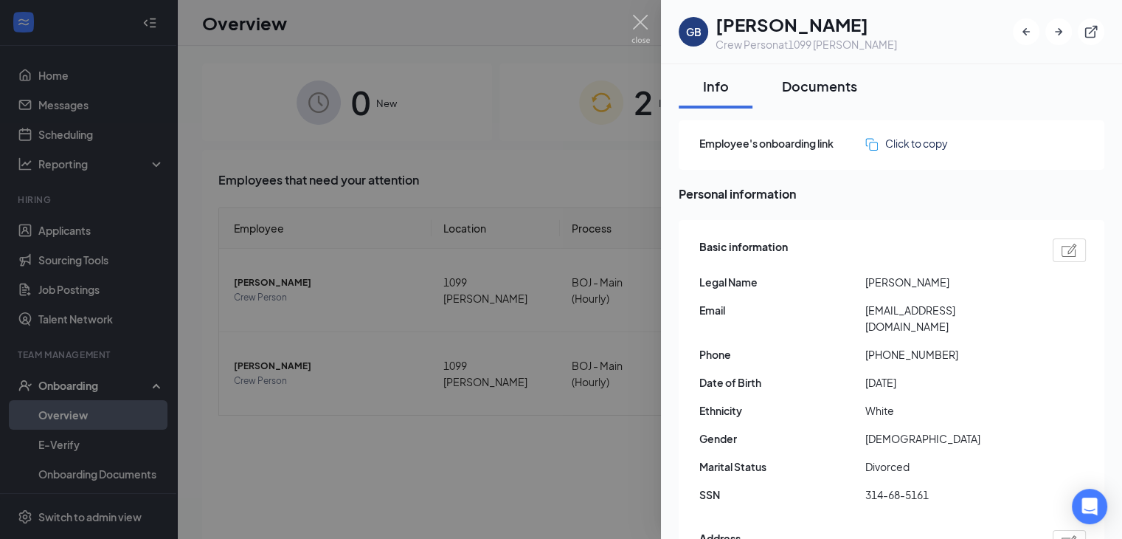
click at [801, 82] on div "Documents" at bounding box center [819, 86] width 75 height 18
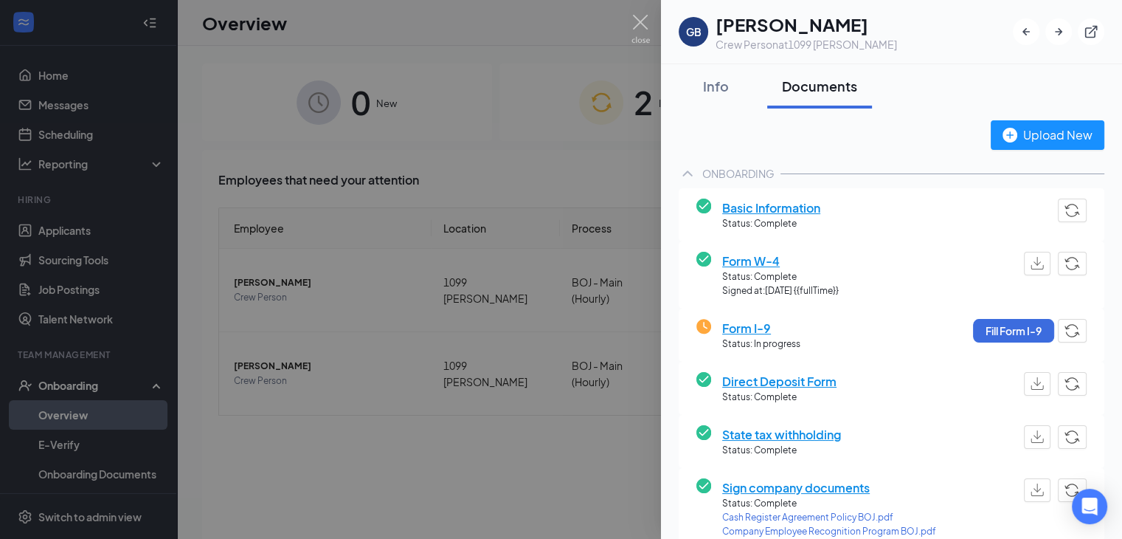
click at [738, 331] on span "Form I-9" at bounding box center [761, 328] width 78 height 18
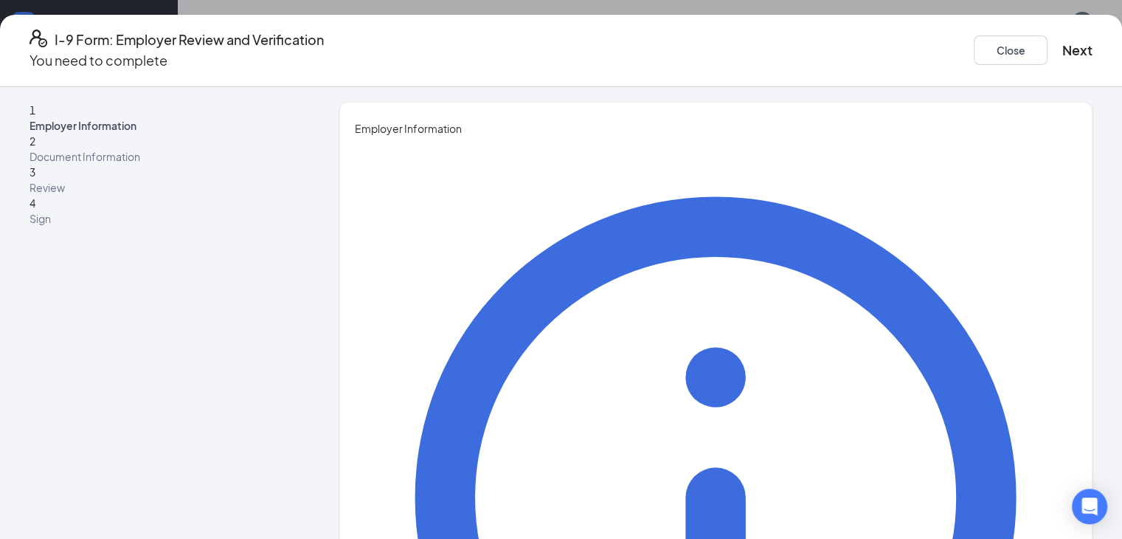
type input "[PERSON_NAME]"
type input "Slechter"
type input "AGM"
type input "[EMAIL_ADDRESS][DOMAIN_NAME]"
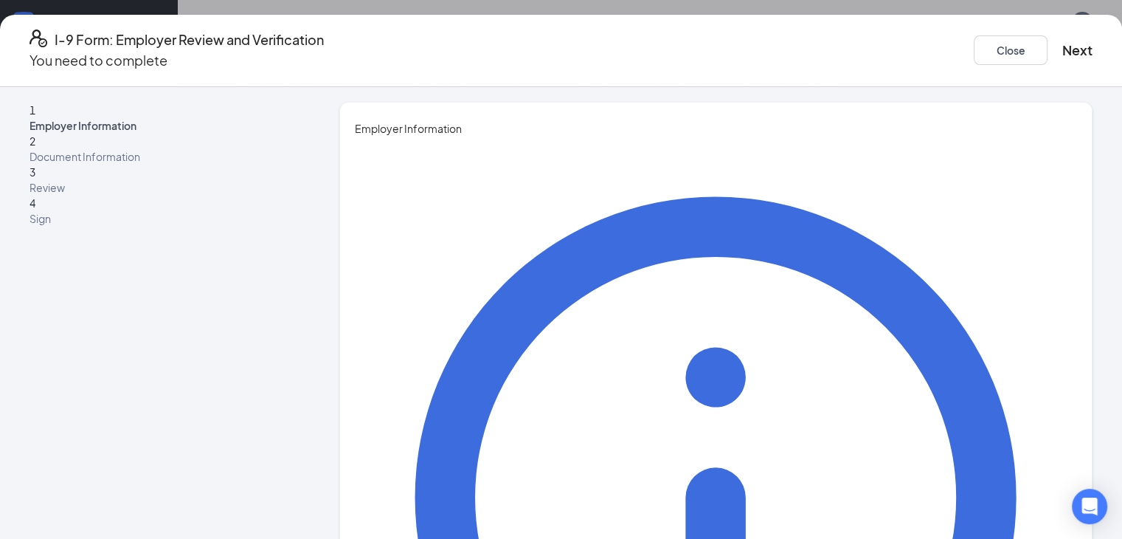
type input "8286540441"
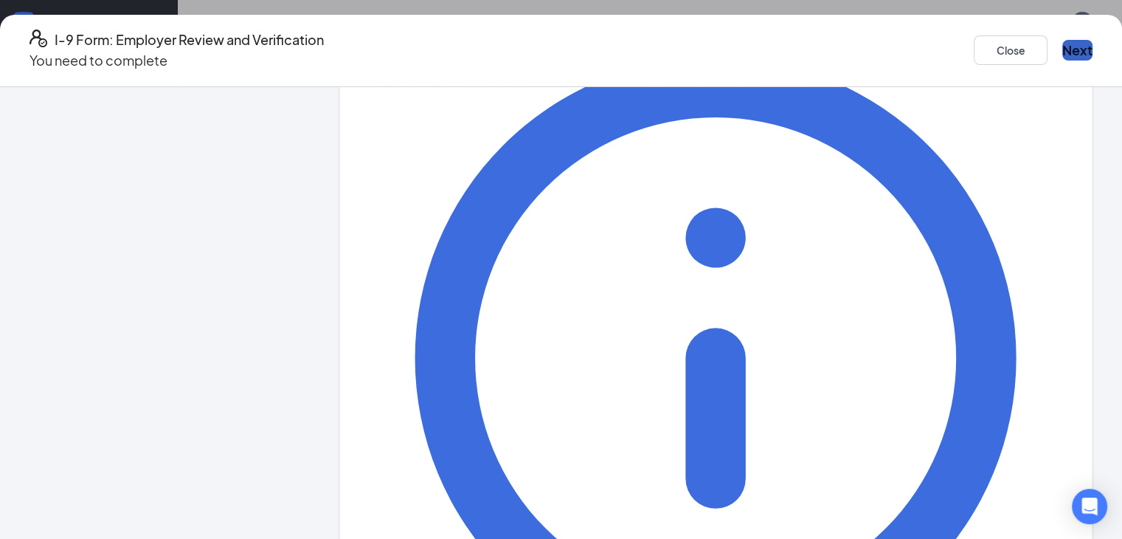
click at [1062, 41] on button "Next" at bounding box center [1077, 50] width 30 height 21
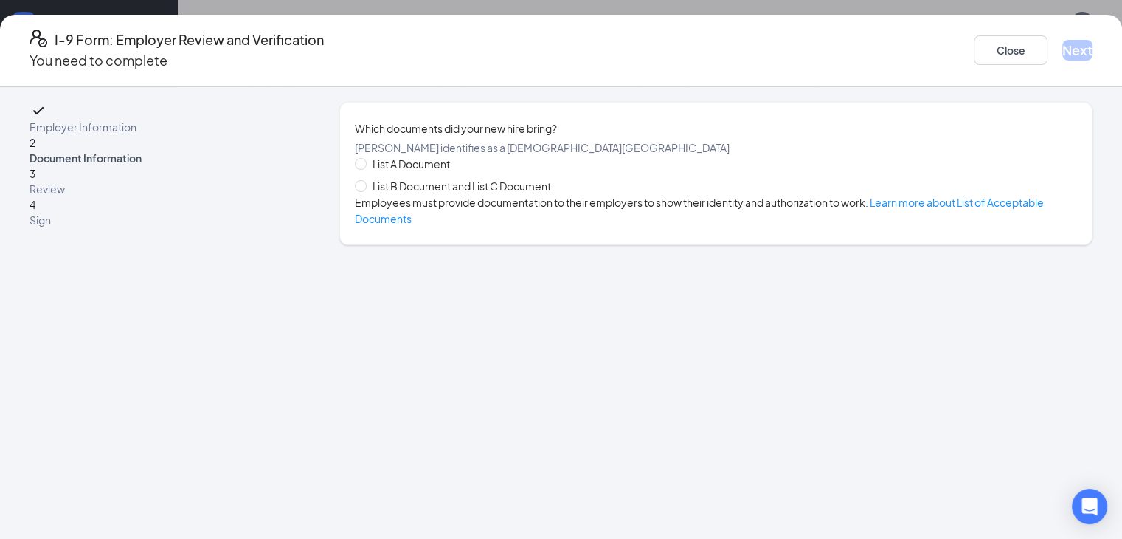
scroll to position [0, 0]
click at [457, 190] on span "List B Document and List C Document" at bounding box center [462, 186] width 190 height 16
click at [365, 190] on input "List B Document and List C Document" at bounding box center [360, 185] width 10 height 10
radio input "true"
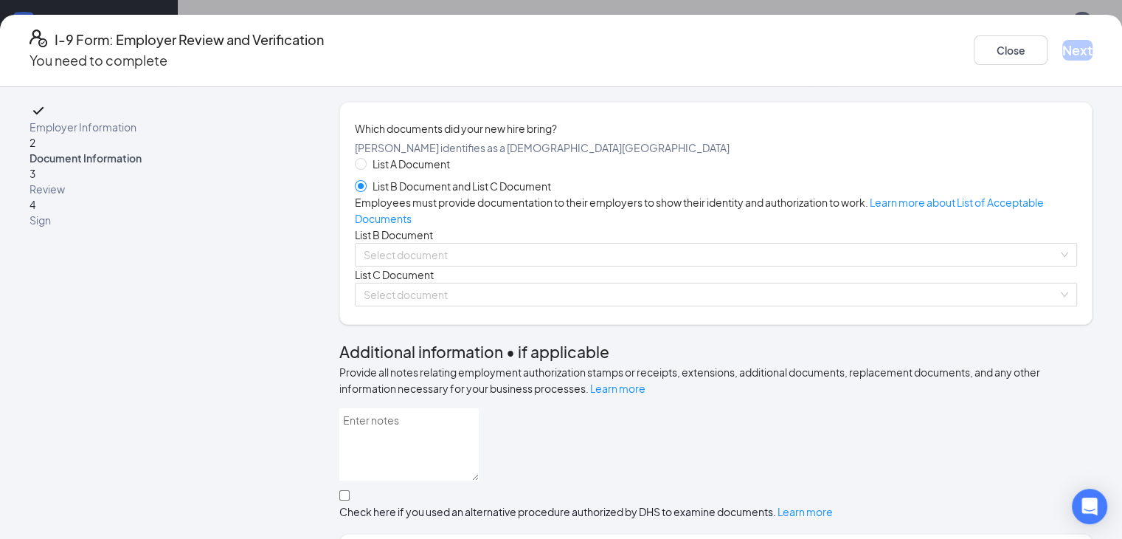
click at [455, 227] on div "Employees must provide documentation to their employers to show their identity …" at bounding box center [716, 210] width 722 height 32
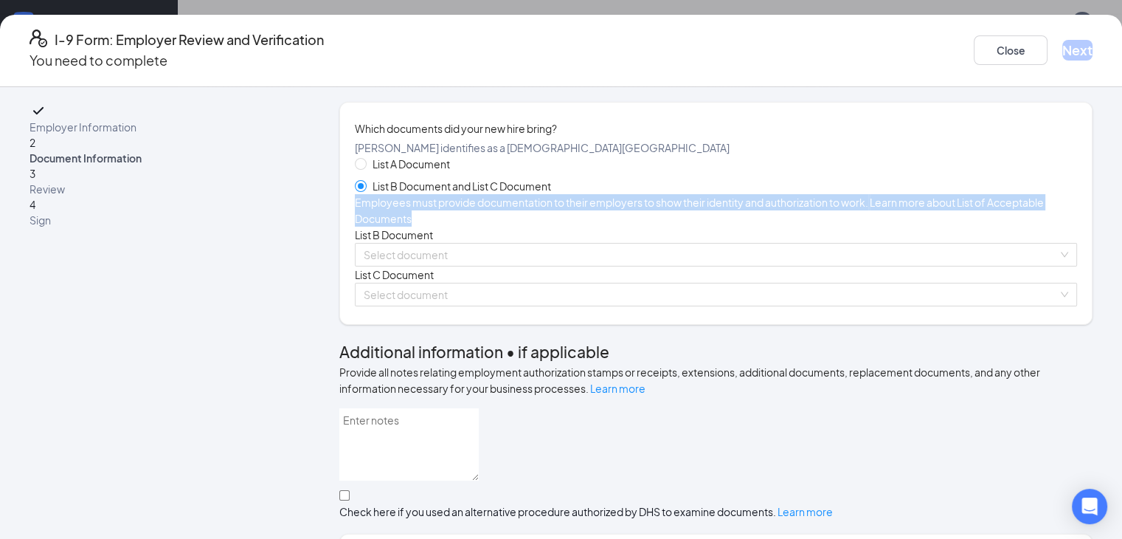
click at [455, 227] on div "Employees must provide documentation to their employers to show their identity …" at bounding box center [716, 210] width 722 height 32
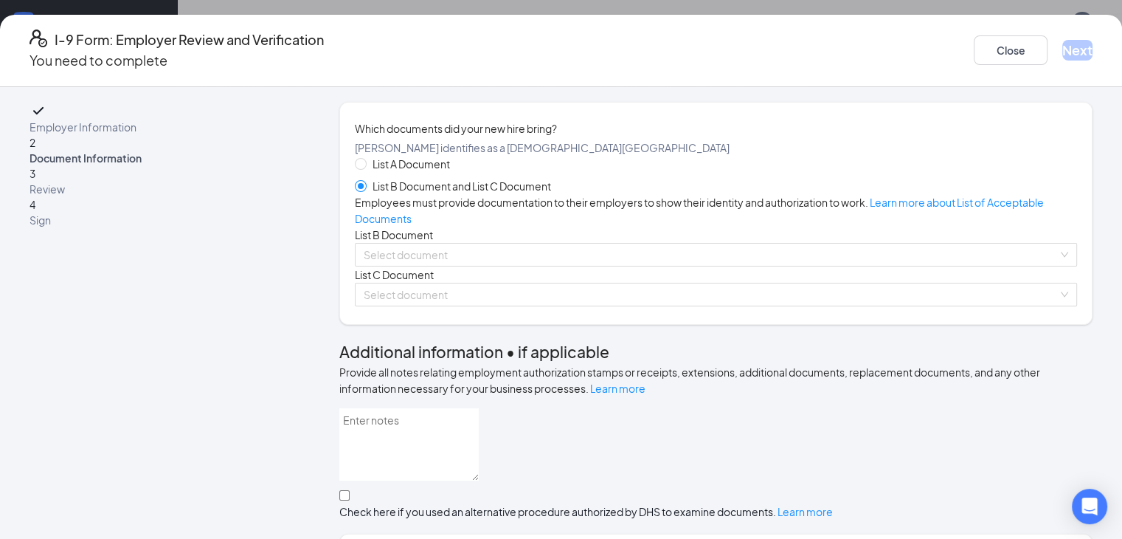
click at [691, 149] on div "Which documents did your new hire bring? [PERSON_NAME] identifies as a [DEMOGRA…" at bounding box center [716, 213] width 722 height 186
click at [475, 227] on div "Employees must provide documentation to their employers to show their identity …" at bounding box center [716, 210] width 722 height 32
click at [389, 225] on span "Learn more about List of Acceptable Documents" at bounding box center [699, 211] width 689 height 30
click at [457, 257] on div "List A Document List B Document and List C Document Employees must provide docu…" at bounding box center [716, 231] width 722 height 151
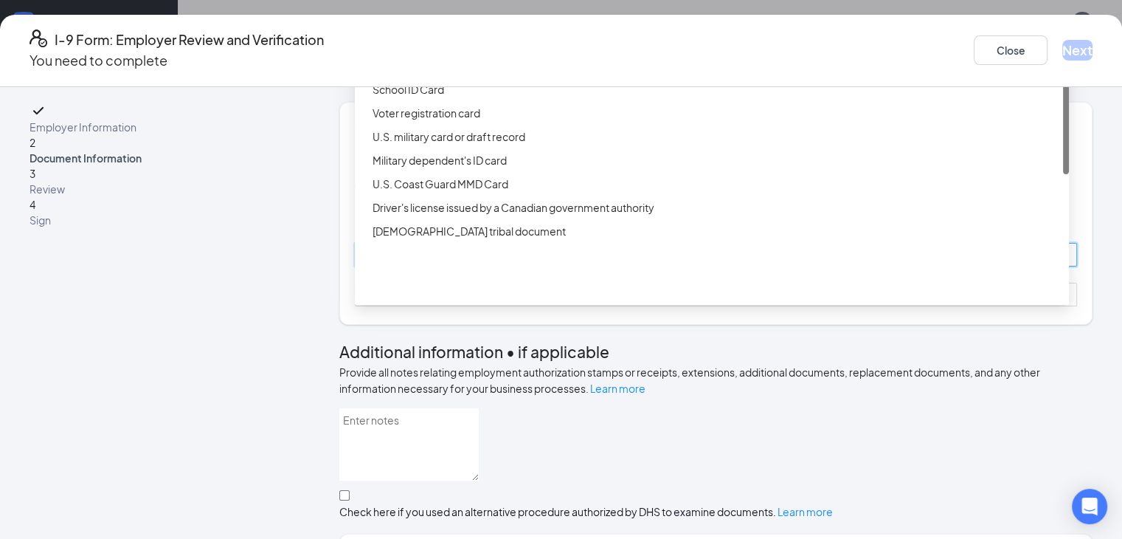
click at [483, 266] on div "Select document List B Documents Driver’s License issued by U.S State or outlyi…" at bounding box center [716, 255] width 722 height 24
click at [456, 50] on div "Driver’s License issued by U.S State or outlying US possession" at bounding box center [717, 42] width 688 height 16
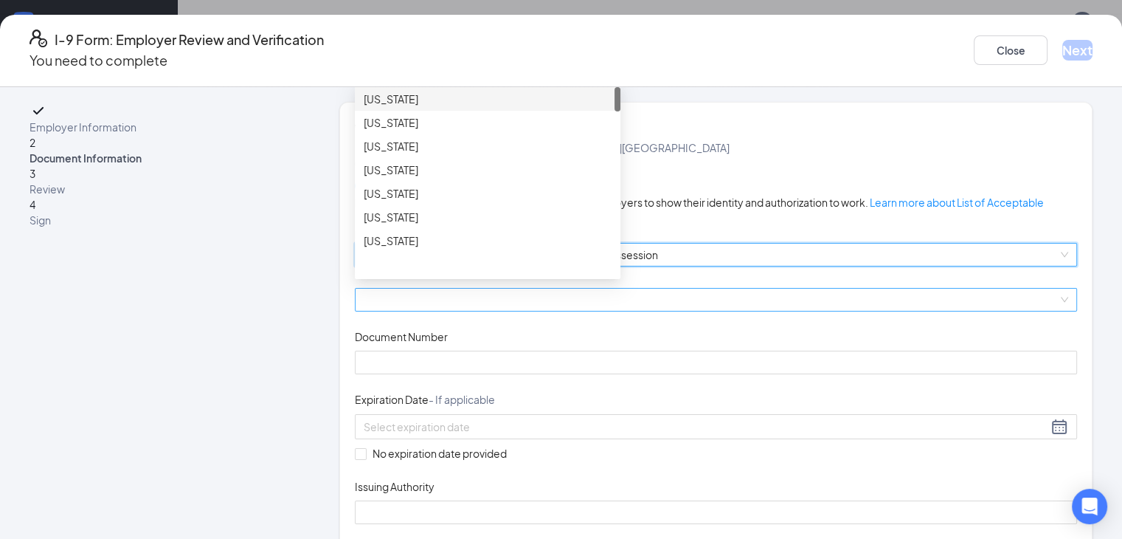
click at [450, 311] on span at bounding box center [716, 299] width 705 height 22
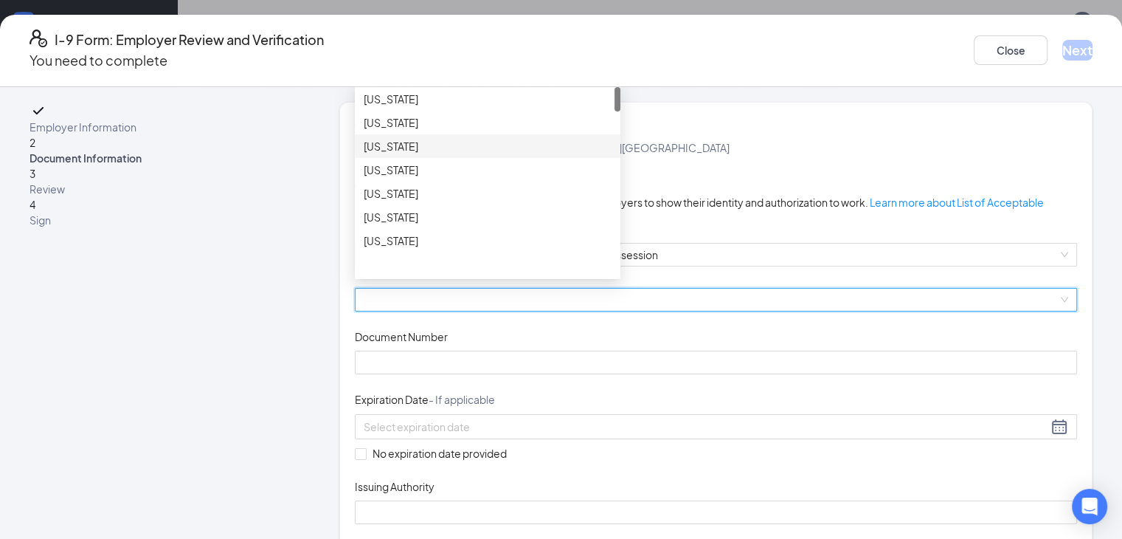
click at [488, 154] on div "[US_STATE]" at bounding box center [488, 146] width 248 height 16
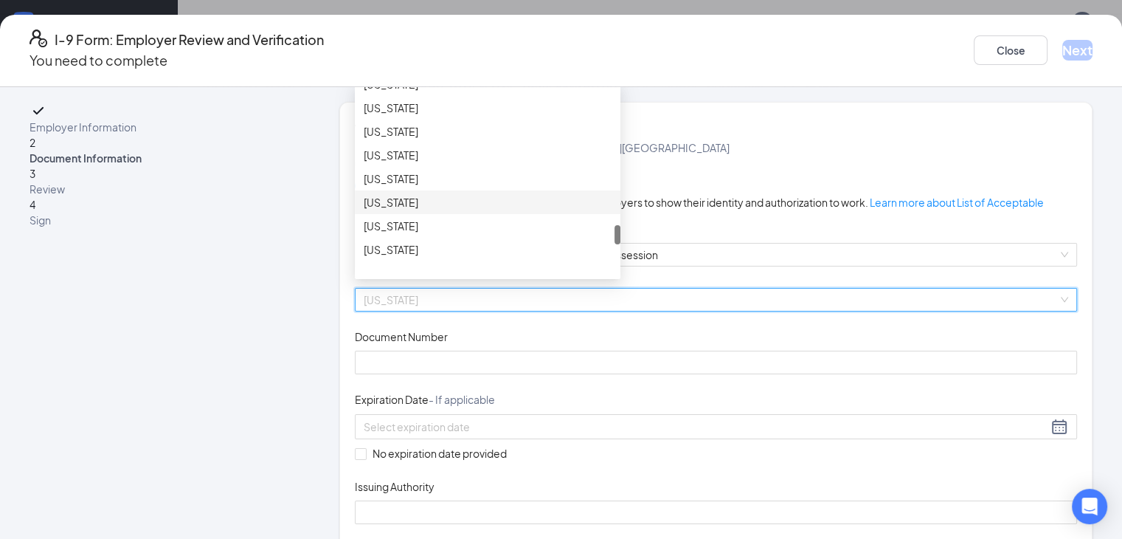
scroll to position [1338, 0]
click at [389, 210] on div "[US_STATE]" at bounding box center [488, 202] width 248 height 16
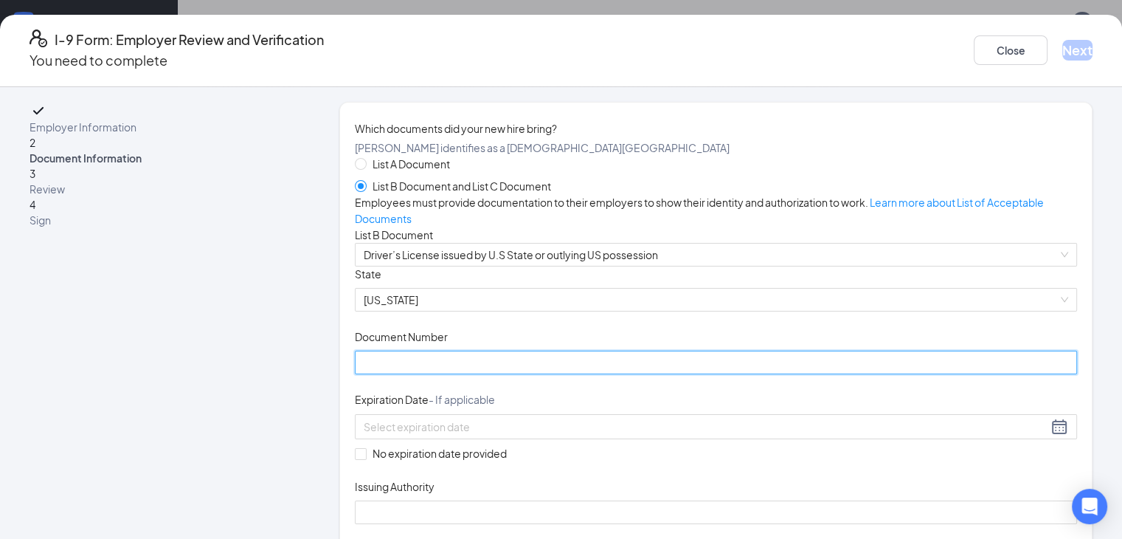
click at [419, 374] on input "Document Number" at bounding box center [716, 362] width 722 height 24
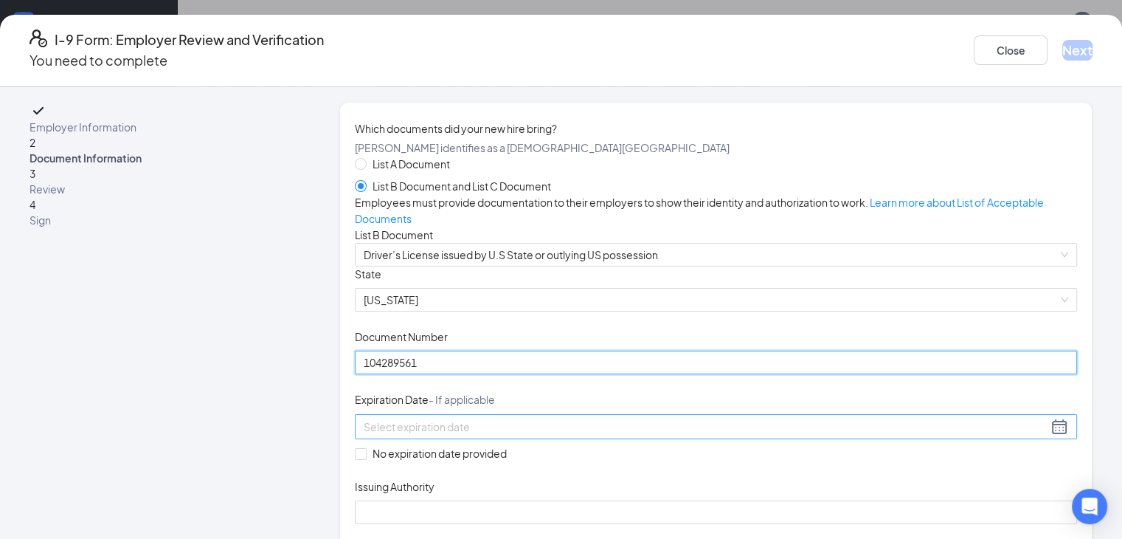
type input "104289561"
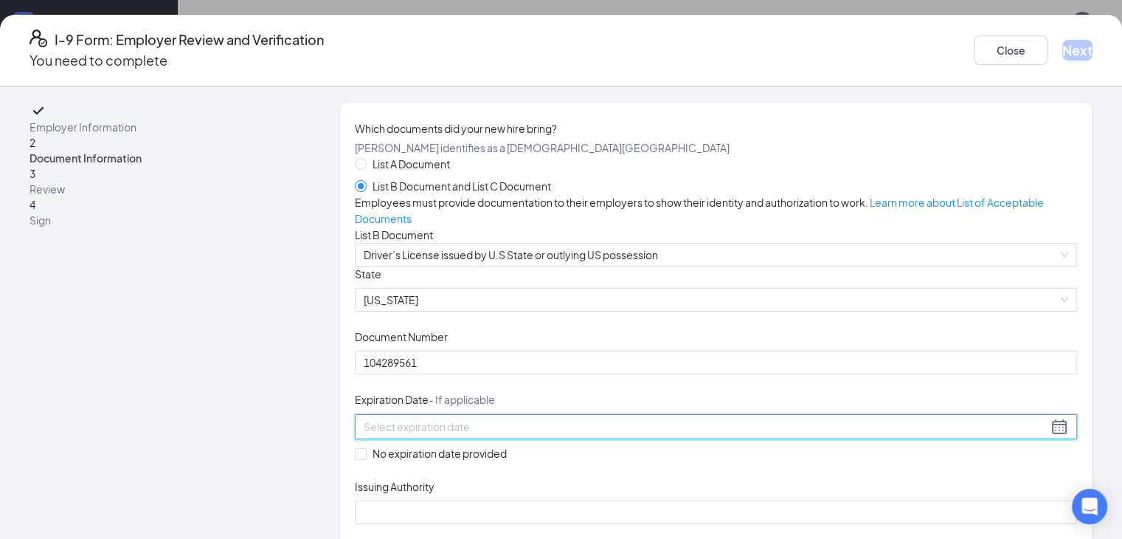
click at [485, 435] on input at bounding box center [706, 426] width 684 height 16
type input "[DATE]"
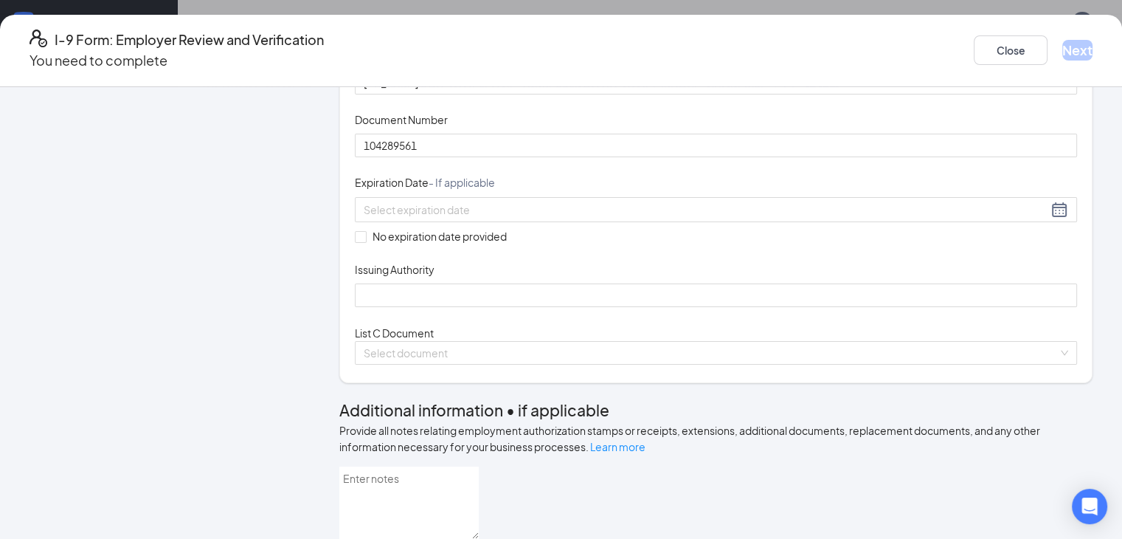
scroll to position [236, 0]
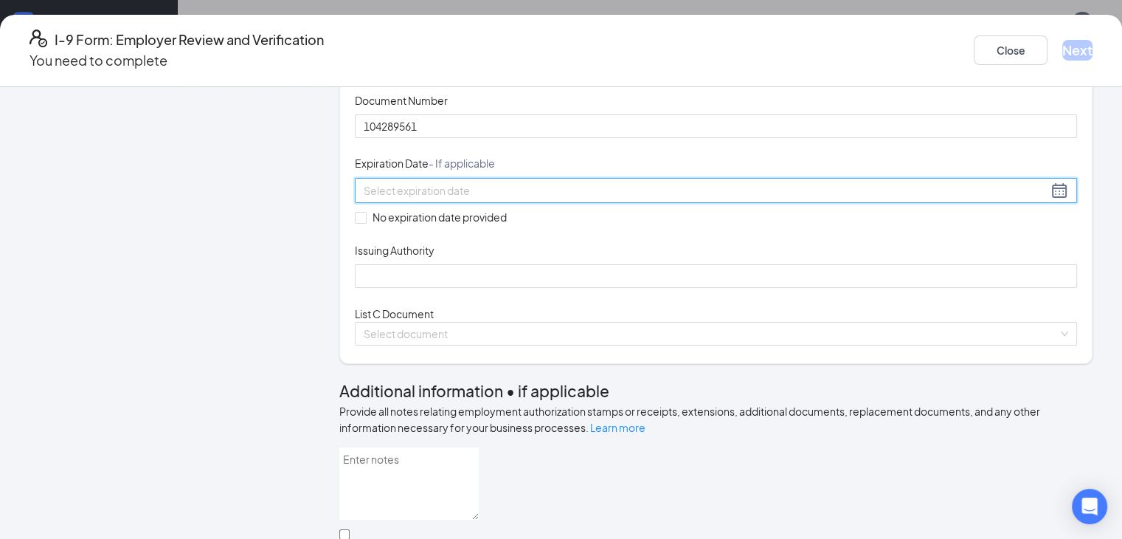
click at [523, 198] on input at bounding box center [706, 190] width 684 height 16
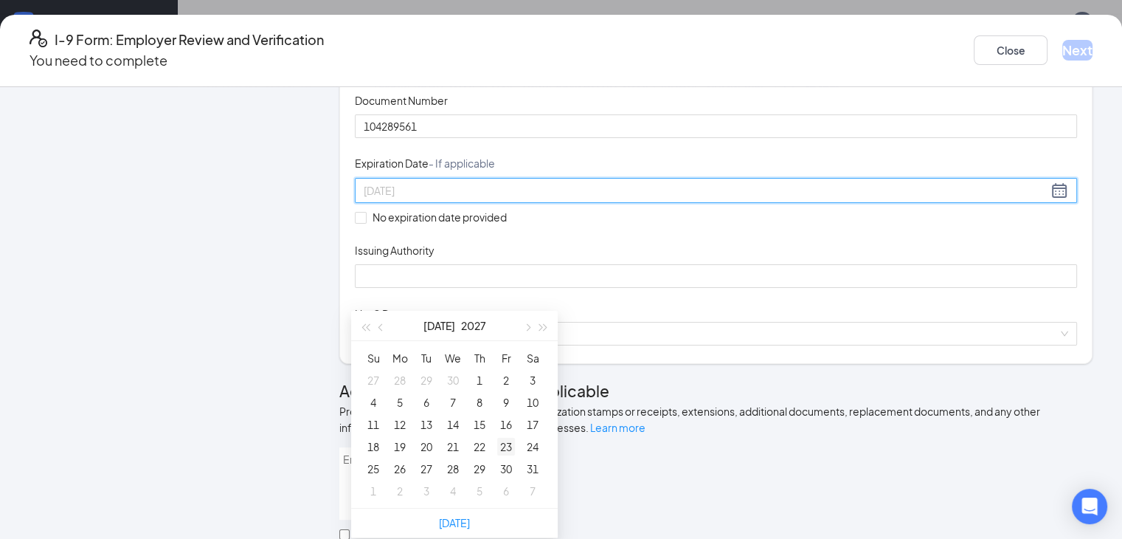
type input "[DATE]"
click at [507, 438] on div "23" at bounding box center [506, 447] width 18 height 18
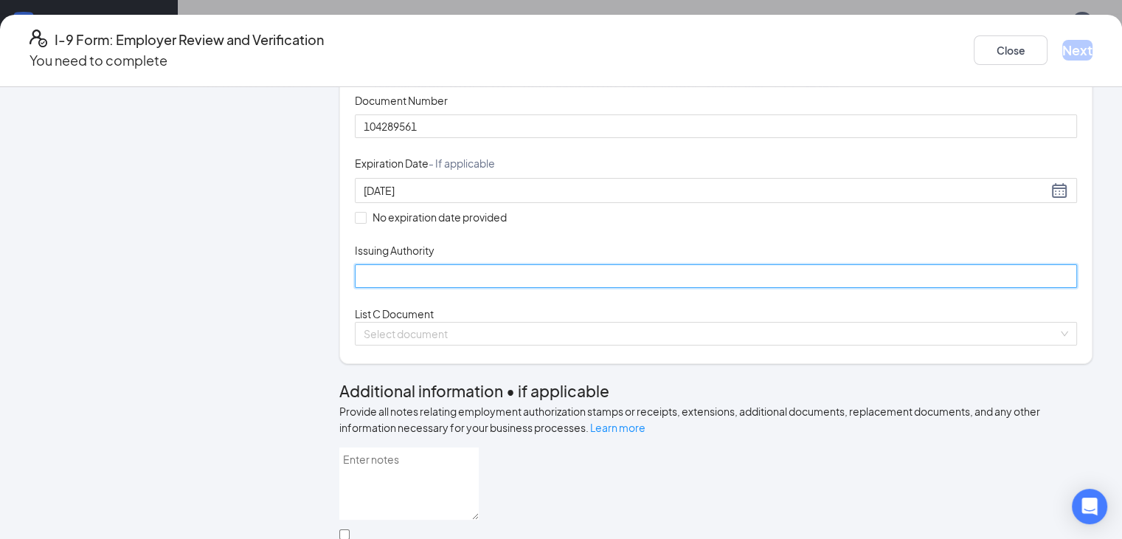
click at [422, 288] on input "Issuing Authority" at bounding box center [716, 276] width 722 height 24
type input "DMV"
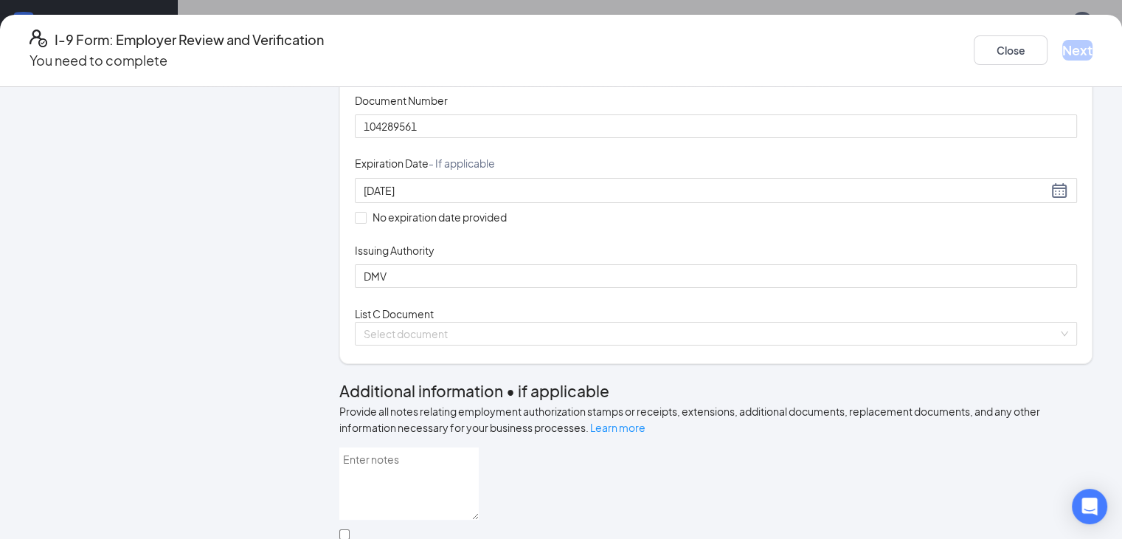
click at [418, 320] on span "List C Document" at bounding box center [394, 313] width 79 height 13
click at [463, 345] on input "search" at bounding box center [711, 333] width 694 height 22
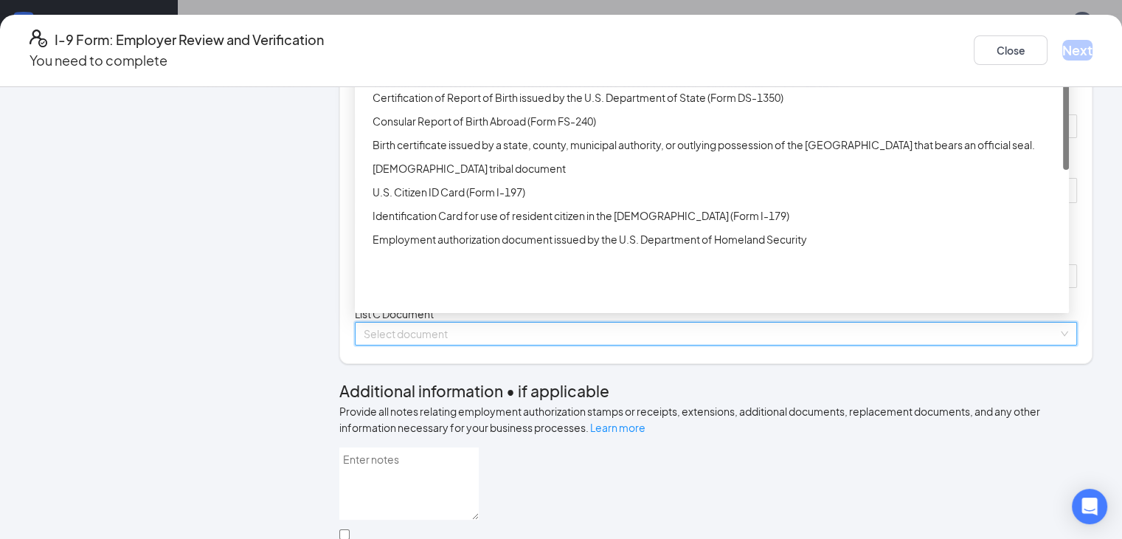
click at [463, 345] on input "search" at bounding box center [711, 333] width 694 height 22
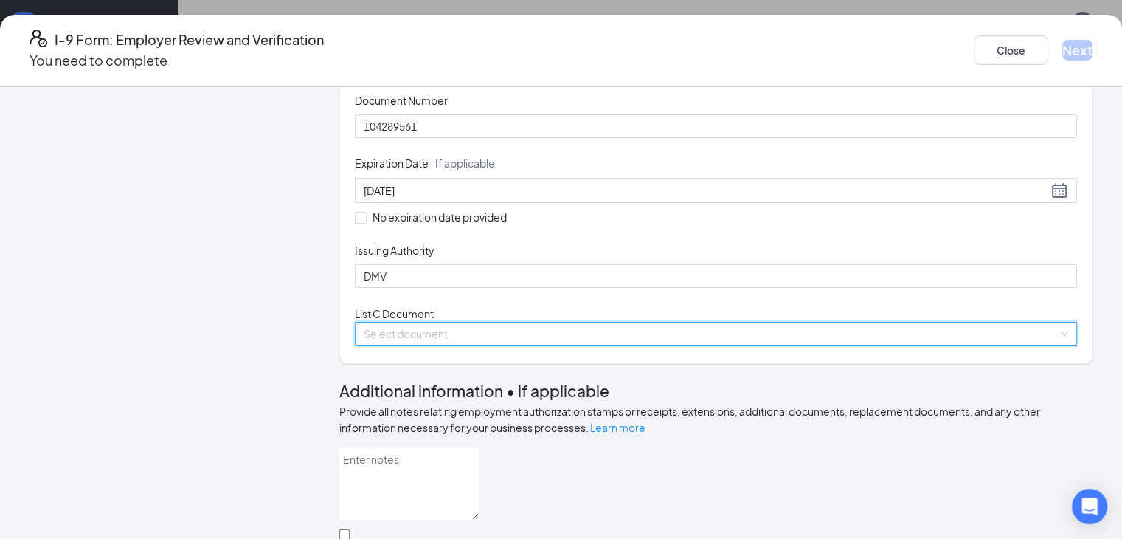
click at [463, 345] on input "search" at bounding box center [711, 333] width 694 height 22
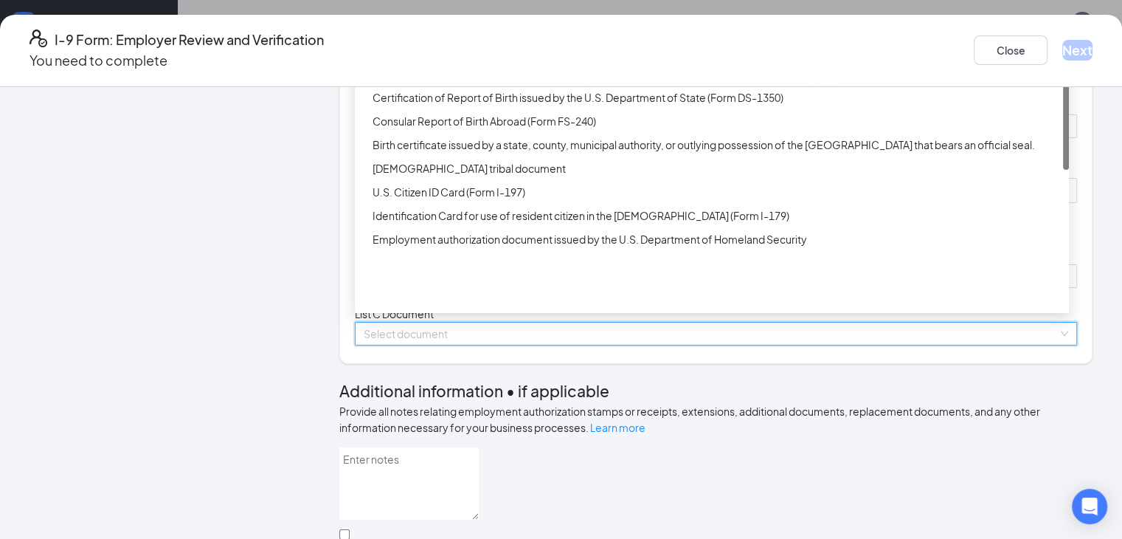
click at [426, 58] on div "Unrestricted Social Security Card" at bounding box center [717, 50] width 688 height 16
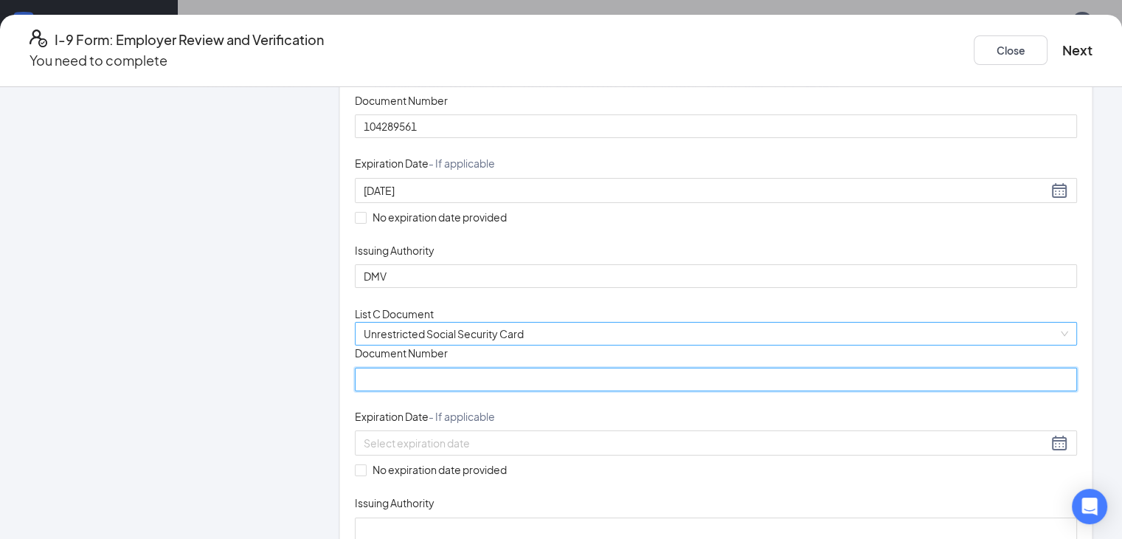
scroll to position [252, 0]
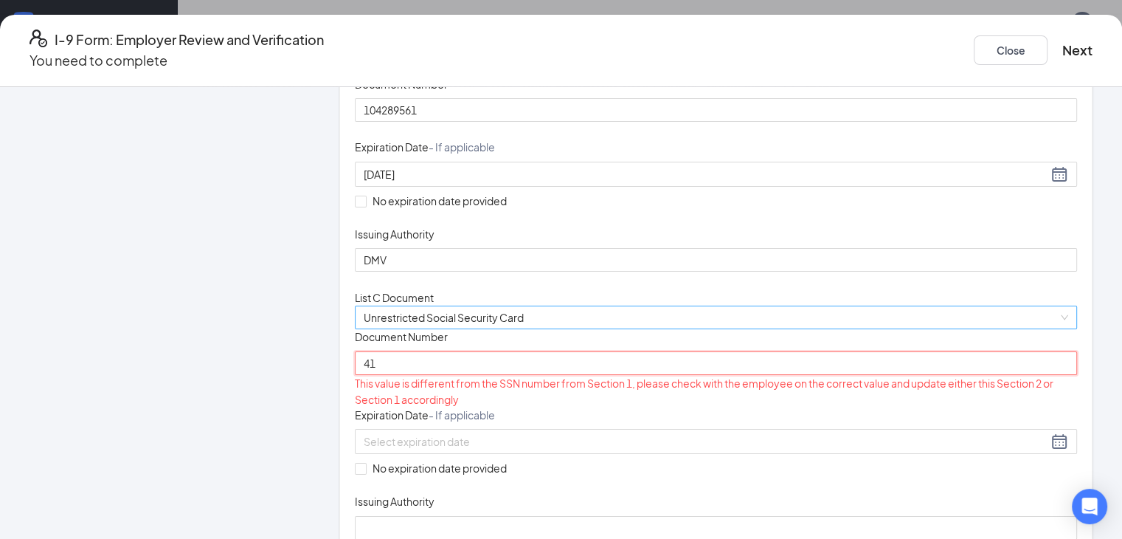
type input "4"
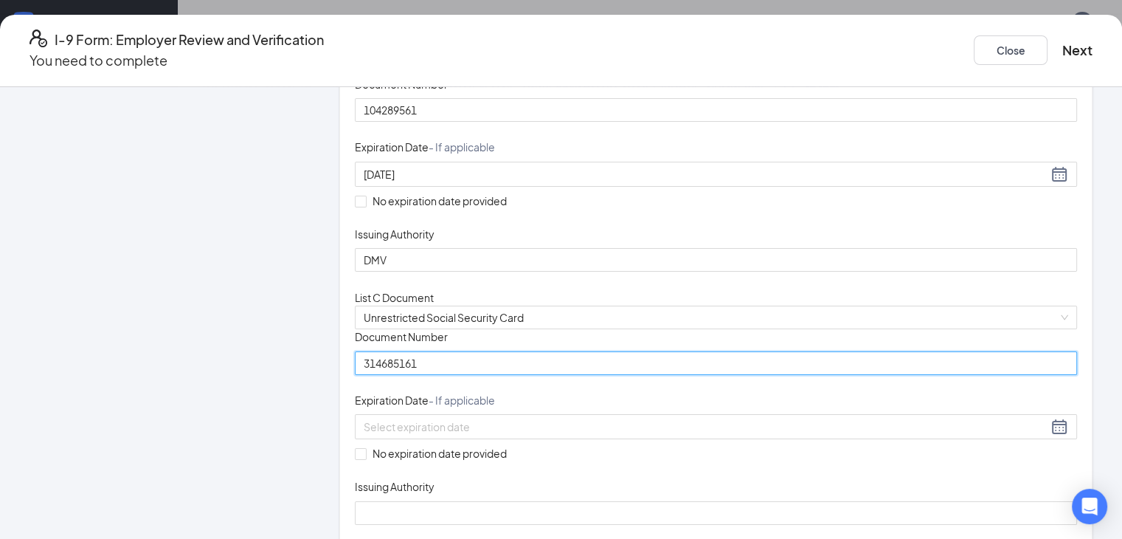
type input "314685161"
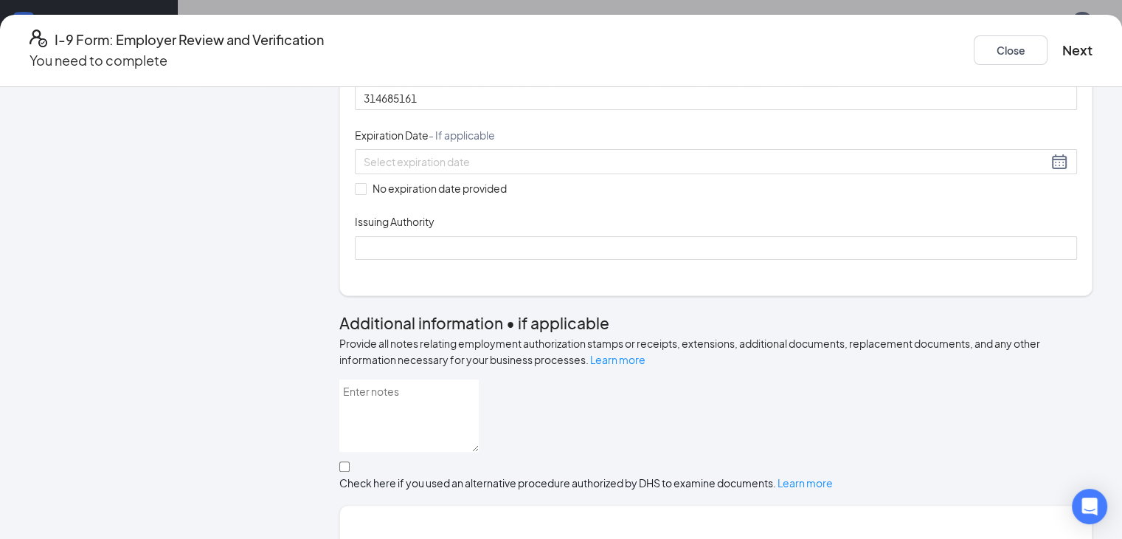
scroll to position [518, 0]
click at [360, 193] on input "No expiration date provided" at bounding box center [360, 187] width 10 height 10
checkbox input "true"
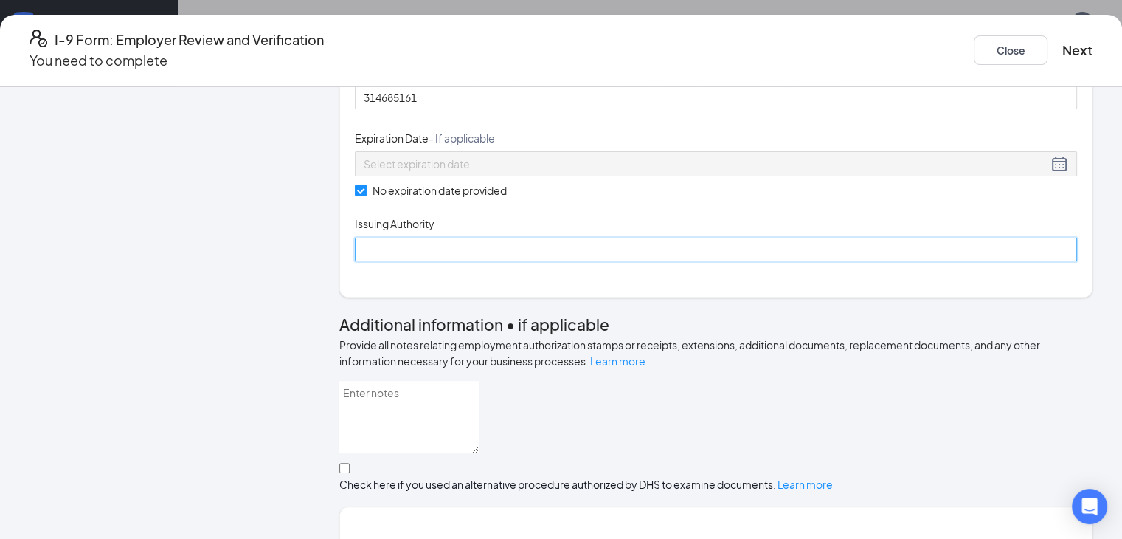
click at [462, 261] on input "Issuing Authority" at bounding box center [716, 250] width 722 height 24
type input "social security administration"
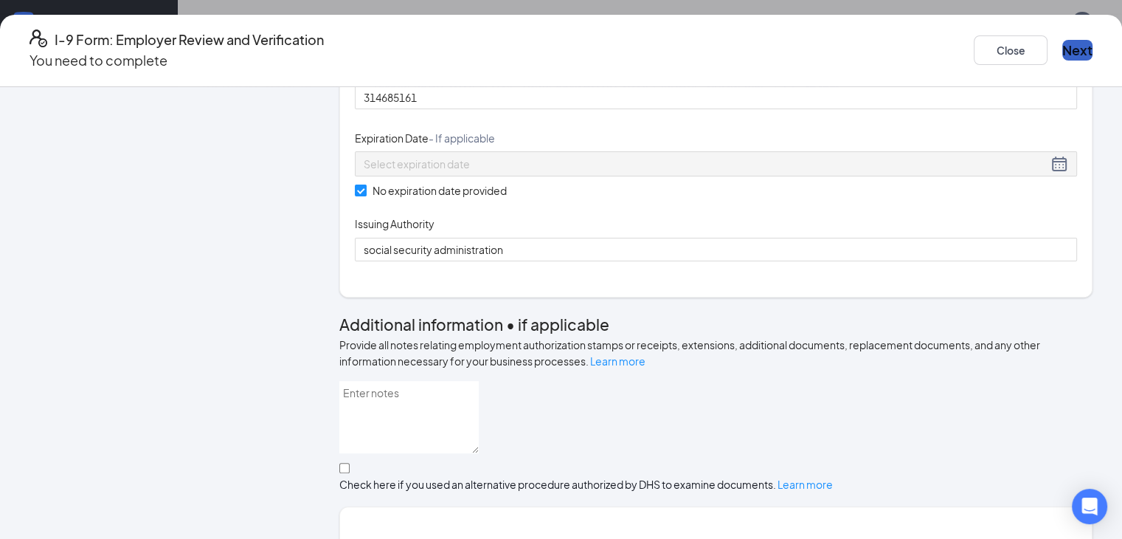
click at [1062, 40] on button "Next" at bounding box center [1077, 50] width 30 height 21
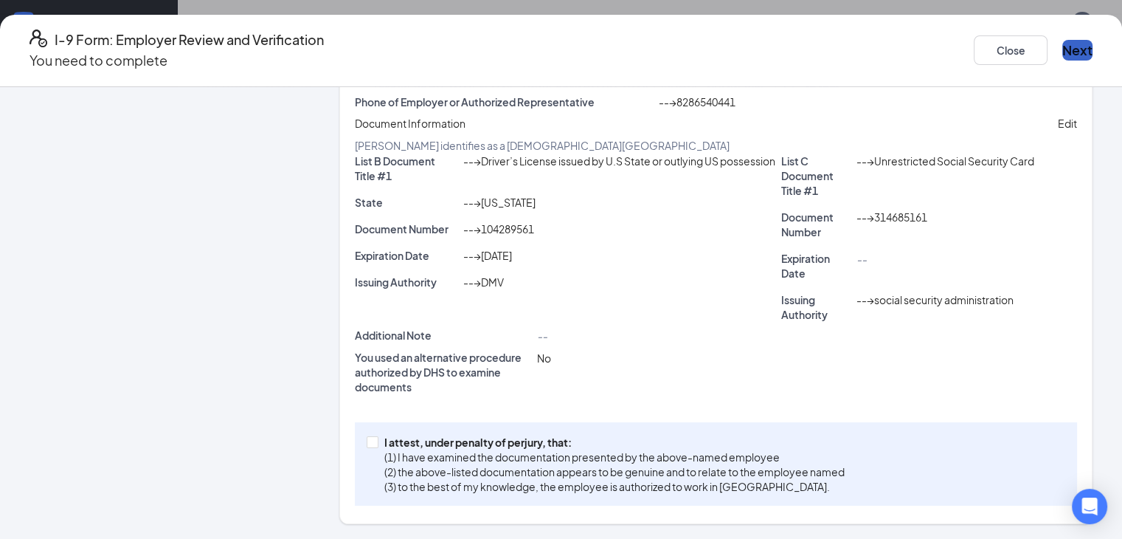
scroll to position [326, 0]
click at [1062, 40] on button "Next" at bounding box center [1077, 50] width 30 height 21
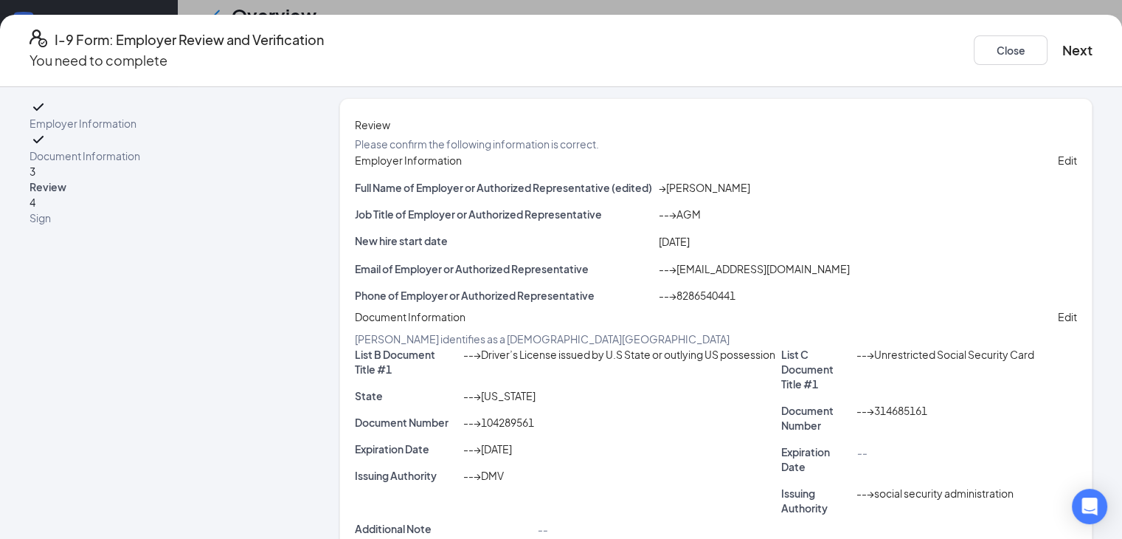
scroll to position [0, 0]
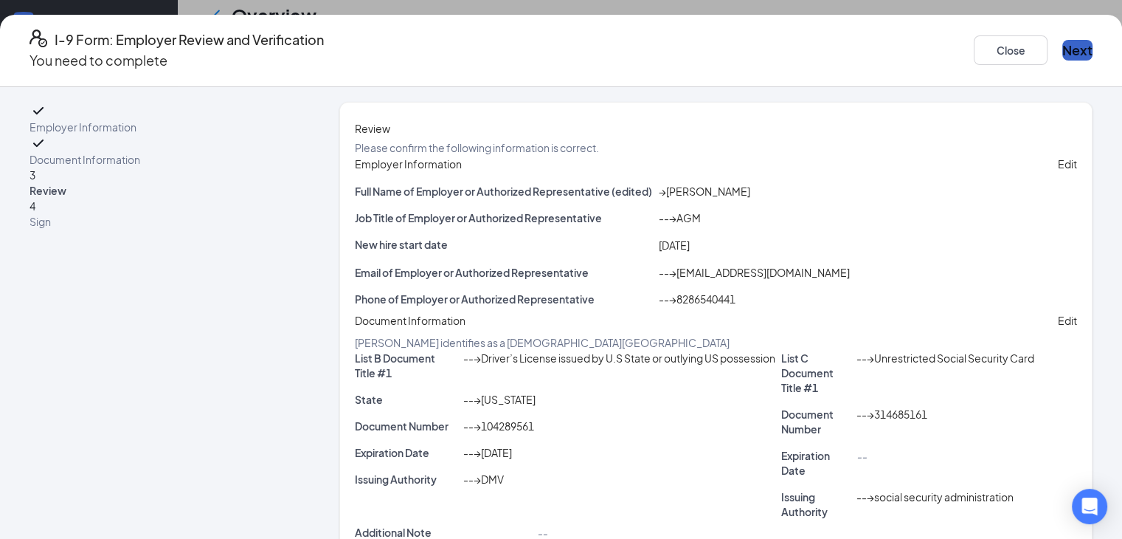
click at [1062, 42] on button "Next" at bounding box center [1077, 50] width 30 height 21
click at [1080, 367] on div "Review Please confirm the following information is correct. Employer Informatio…" at bounding box center [715, 422] width 753 height 641
click at [918, 253] on div "[DATE]" at bounding box center [867, 245] width 425 height 16
click at [953, 198] on div "→ [PERSON_NAME]" at bounding box center [867, 191] width 425 height 15
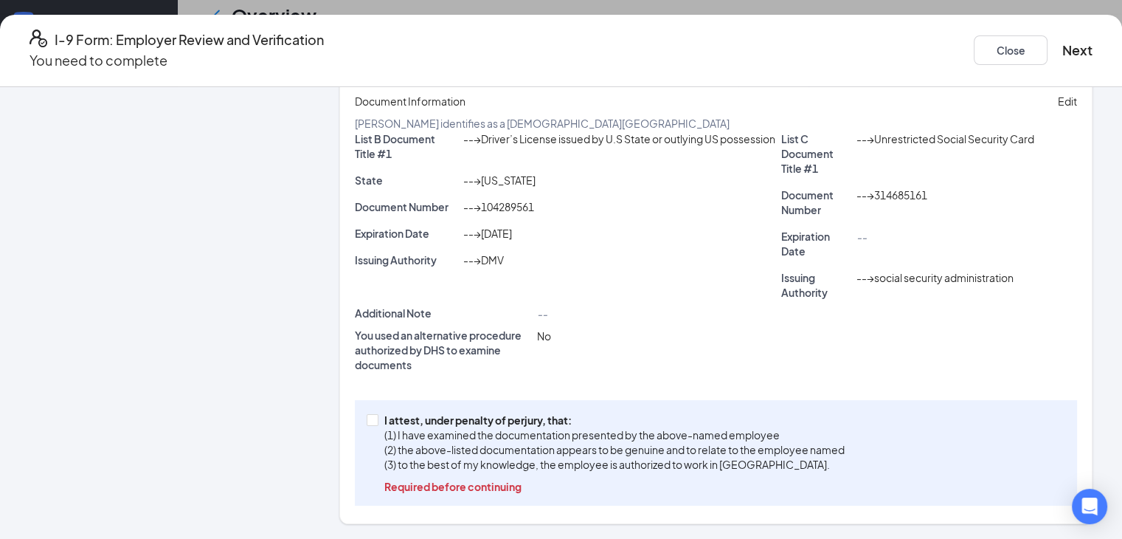
scroll to position [998, 0]
click at [367, 420] on input "I attest, under penalty of [PERSON_NAME], that: (1) I have examined the documen…" at bounding box center [372, 419] width 10 height 10
checkbox input "true"
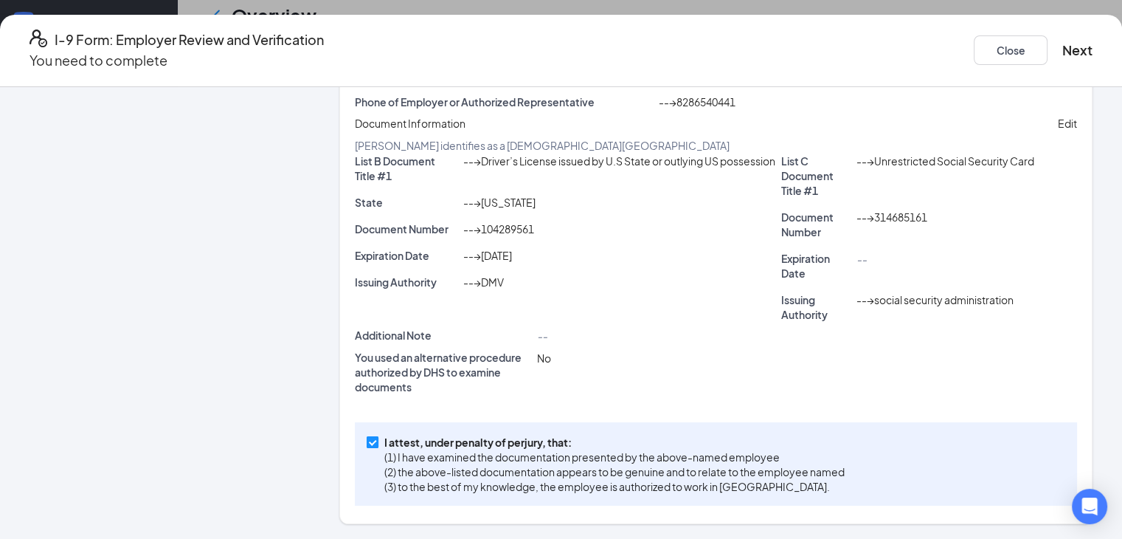
scroll to position [326, 0]
click at [1062, 40] on button "Next" at bounding box center [1077, 50] width 30 height 21
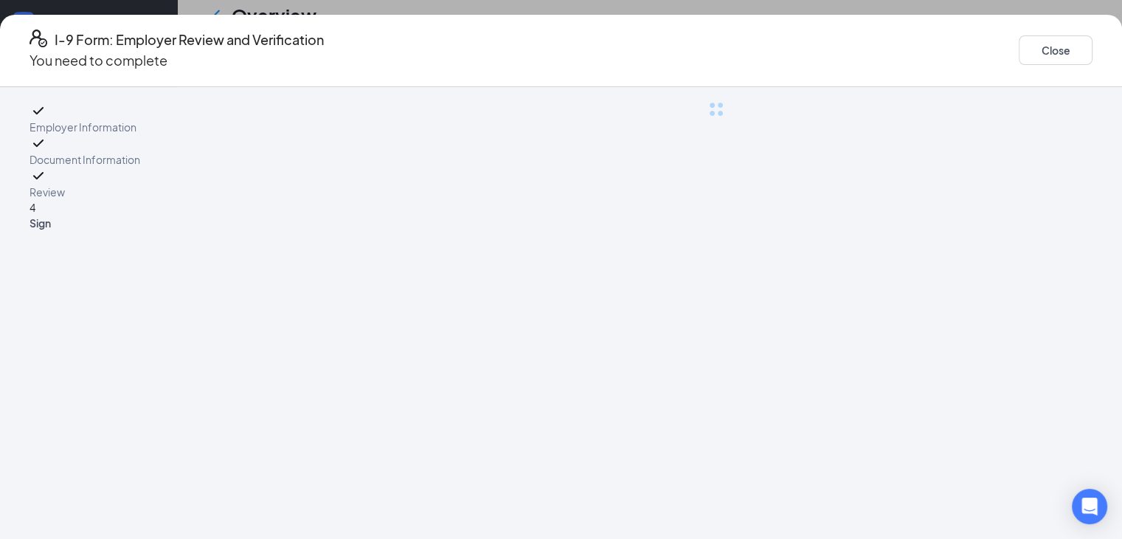
scroll to position [0, 0]
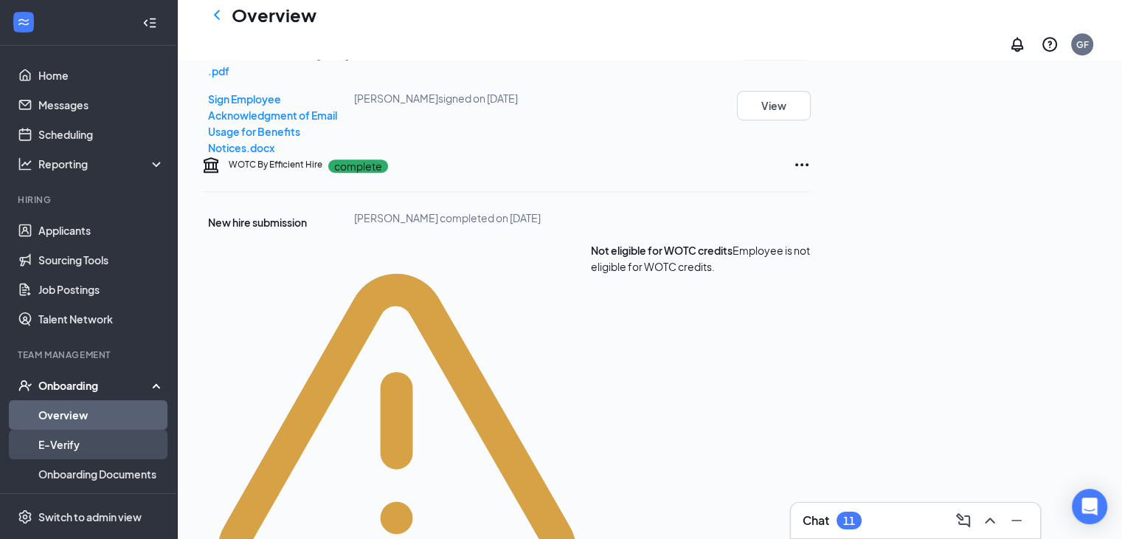
click at [72, 440] on link "E-Verify" at bounding box center [101, 444] width 126 height 30
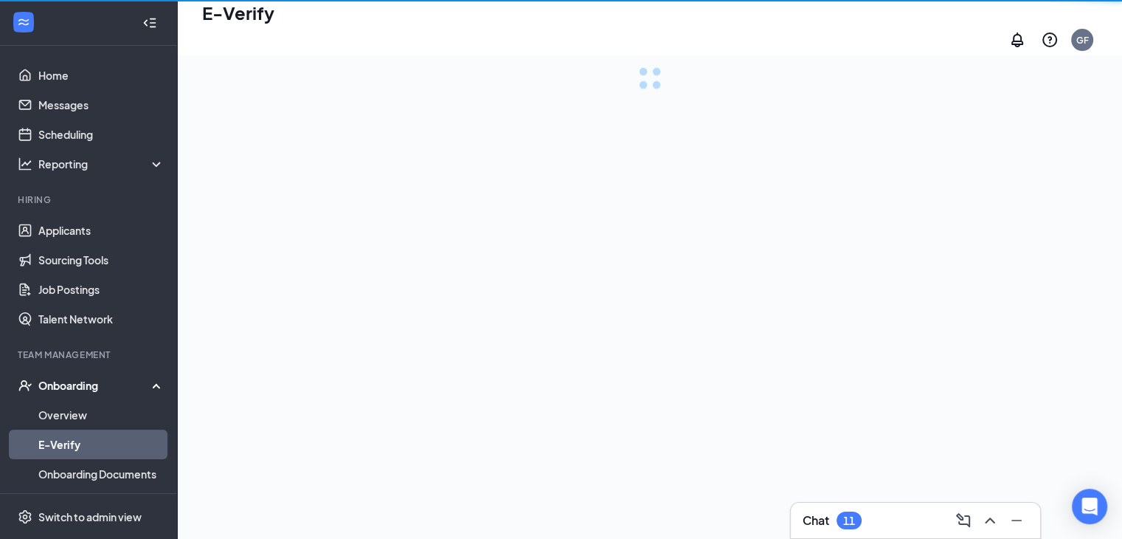
scroll to position [66, 0]
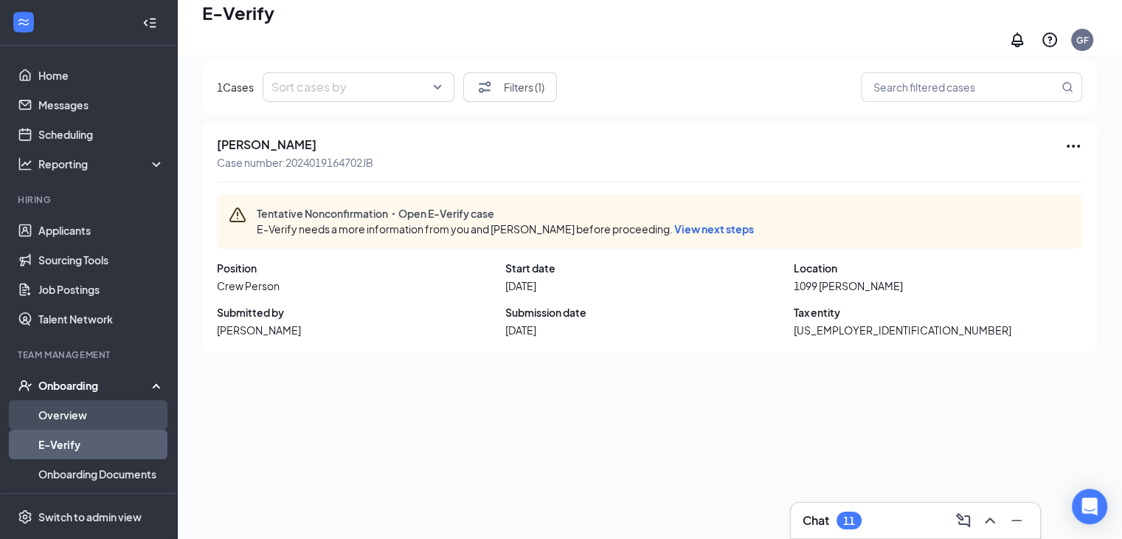
click at [66, 409] on link "Overview" at bounding box center [101, 415] width 126 height 30
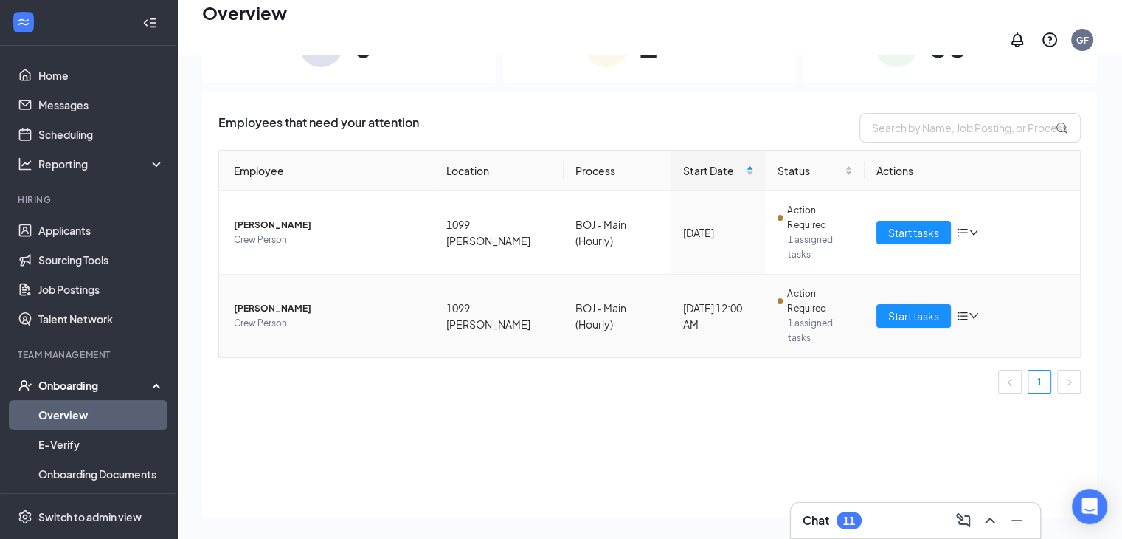
click at [273, 301] on span "[PERSON_NAME]" at bounding box center [328, 308] width 189 height 15
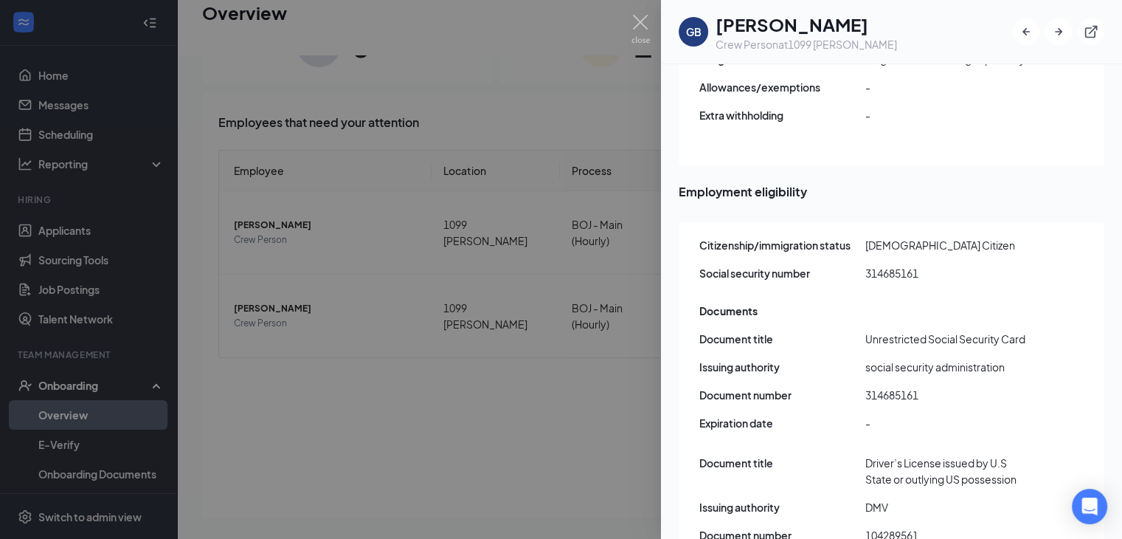
scroll to position [1766, 0]
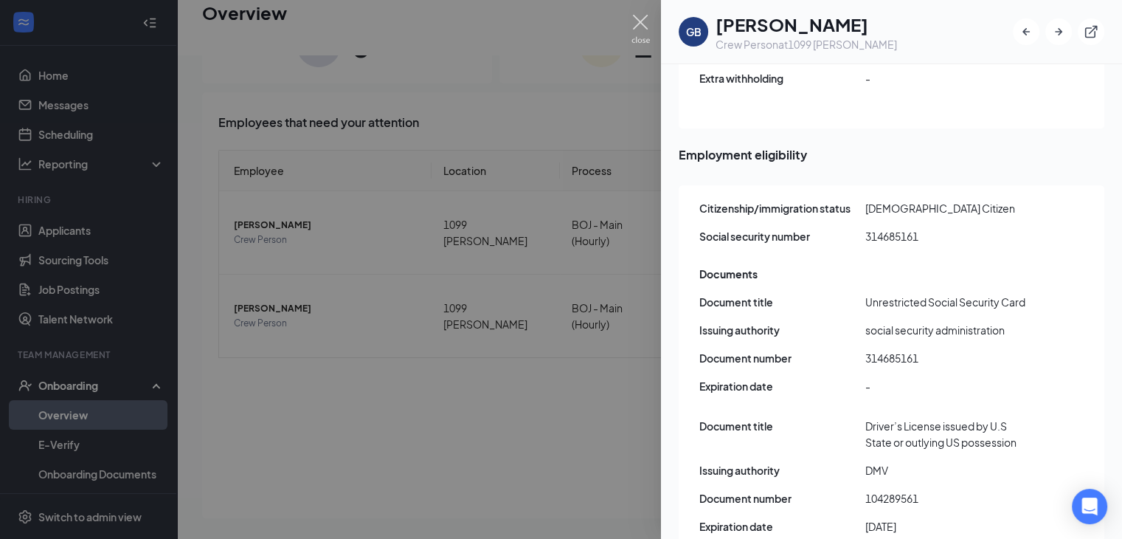
click at [644, 26] on img at bounding box center [641, 29] width 18 height 29
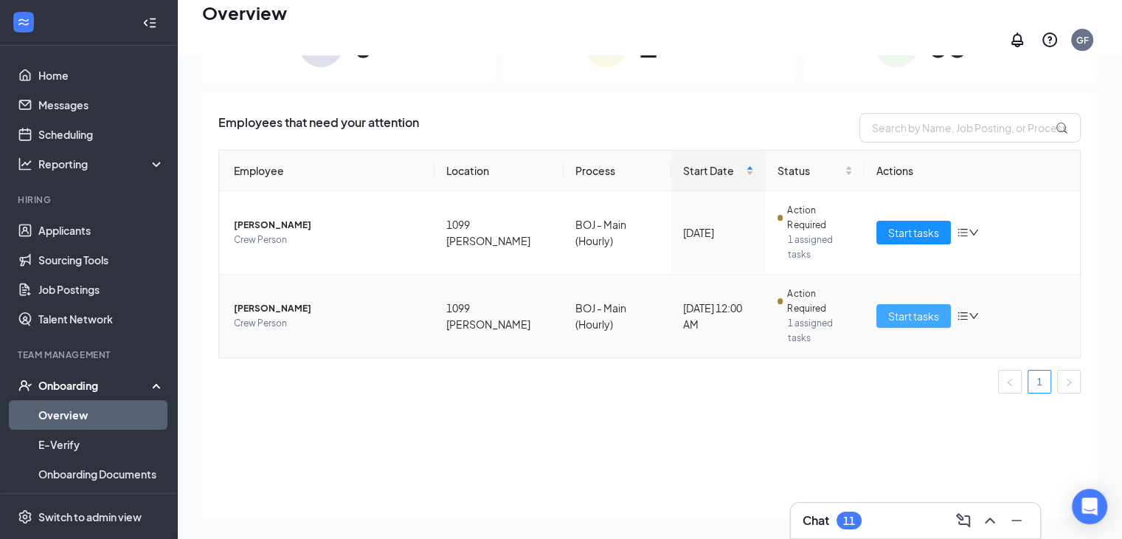
click at [905, 308] on span "Start tasks" at bounding box center [913, 316] width 51 height 16
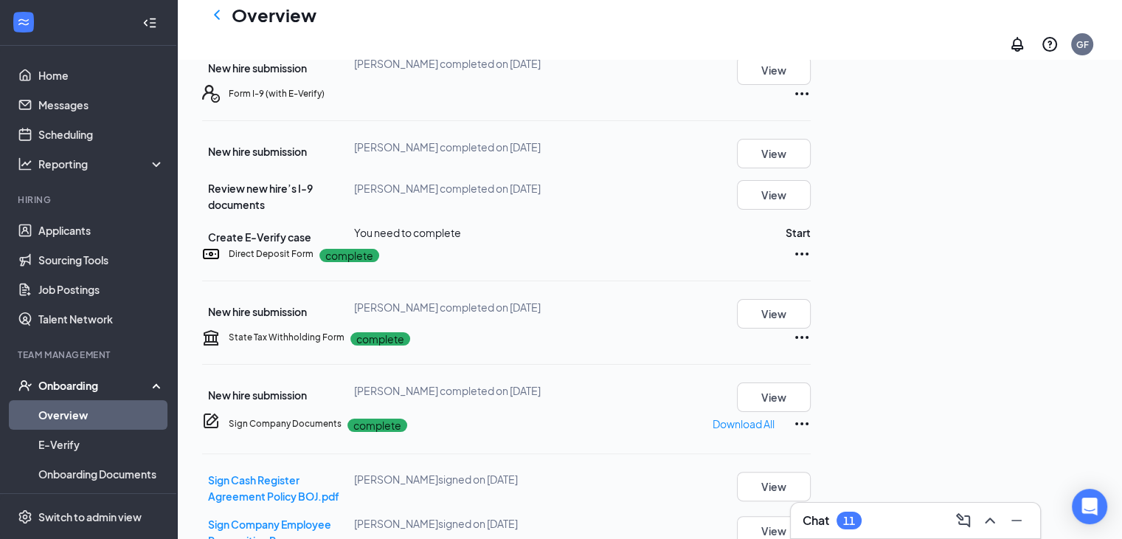
scroll to position [259, 0]
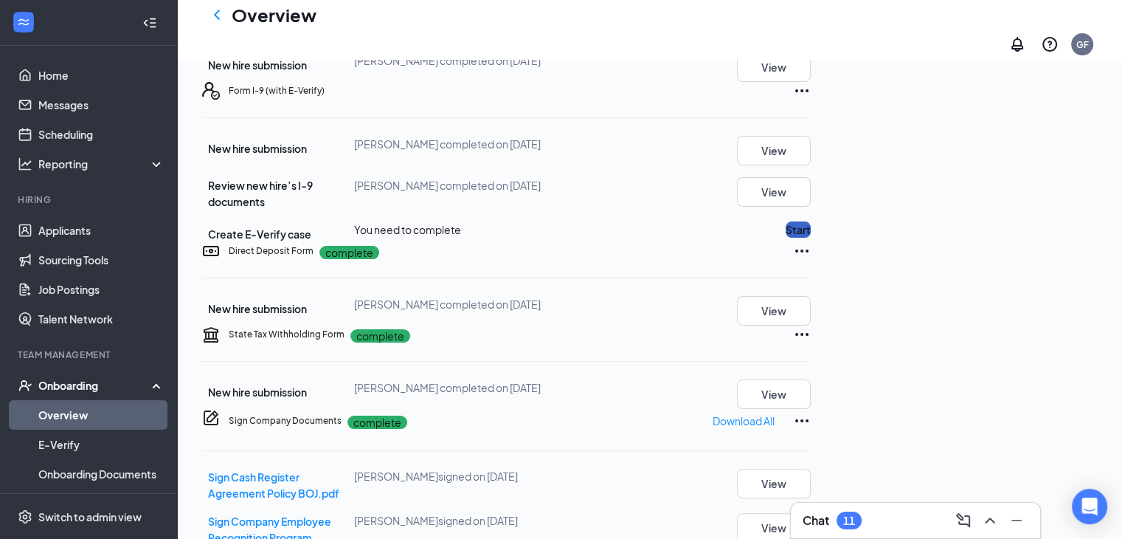
click at [811, 238] on button "Start" at bounding box center [798, 229] width 25 height 16
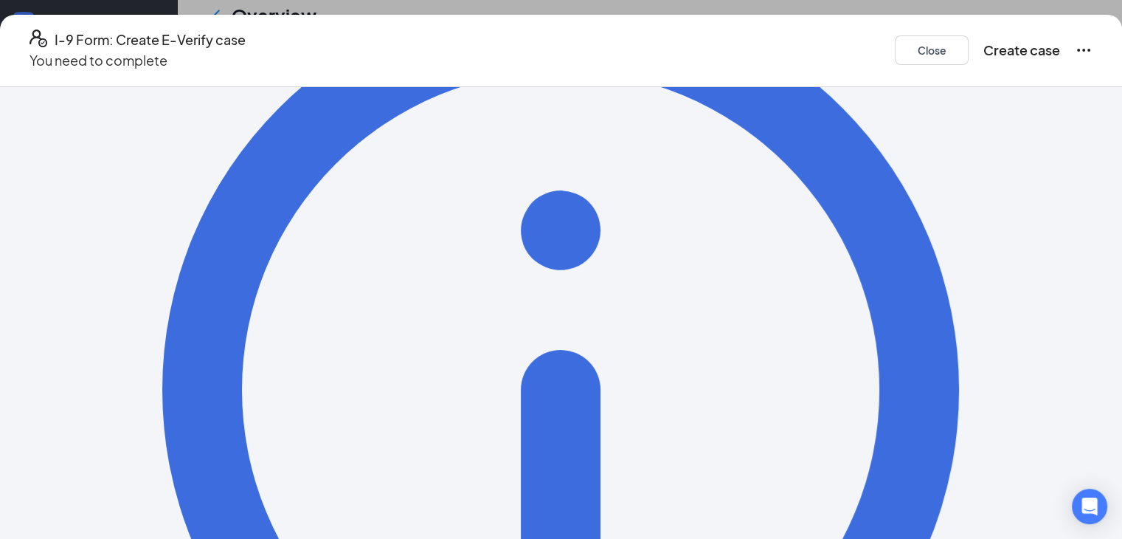
scroll to position [333, 0]
click at [1030, 46] on button "Create case" at bounding box center [1022, 50] width 77 height 21
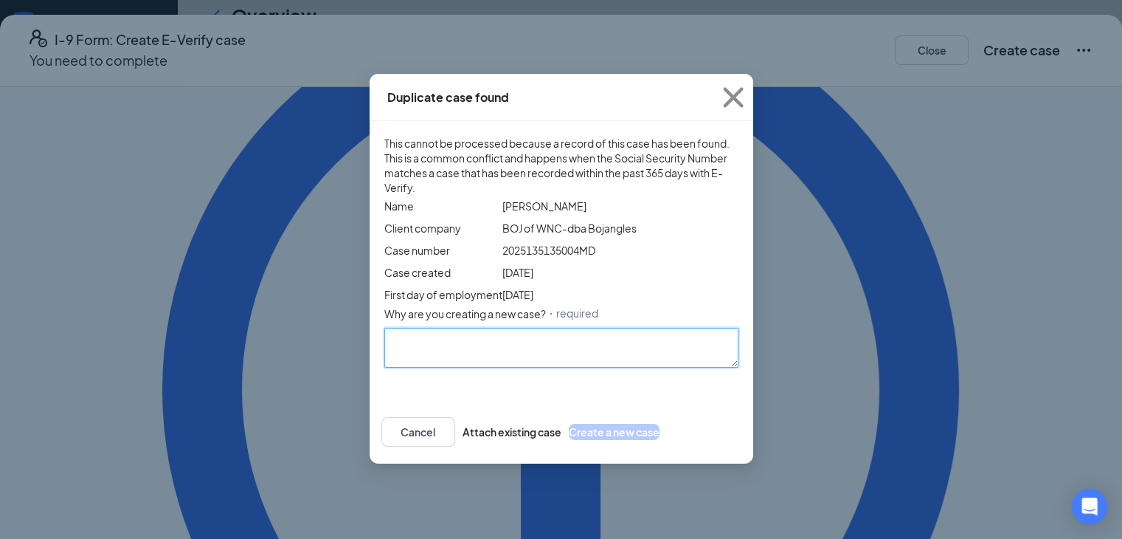
click at [550, 367] on textarea "Why are you creating a new case? ・required" at bounding box center [561, 348] width 354 height 40
type textarea "new hire"
click at [660, 440] on button "Create a new case" at bounding box center [614, 432] width 91 height 16
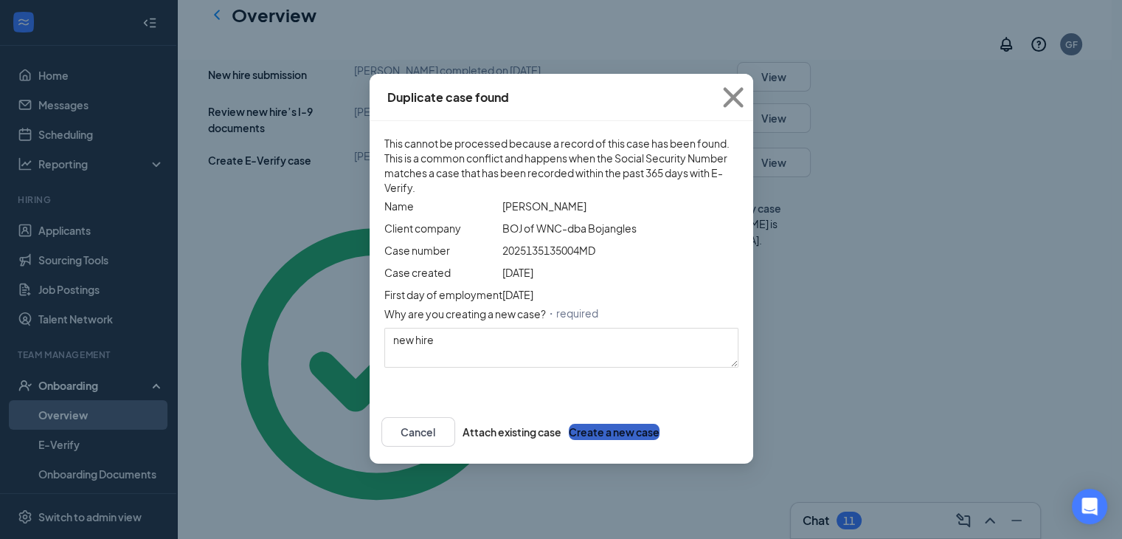
scroll to position [372, 0]
